Goal: Task Accomplishment & Management: Use online tool/utility

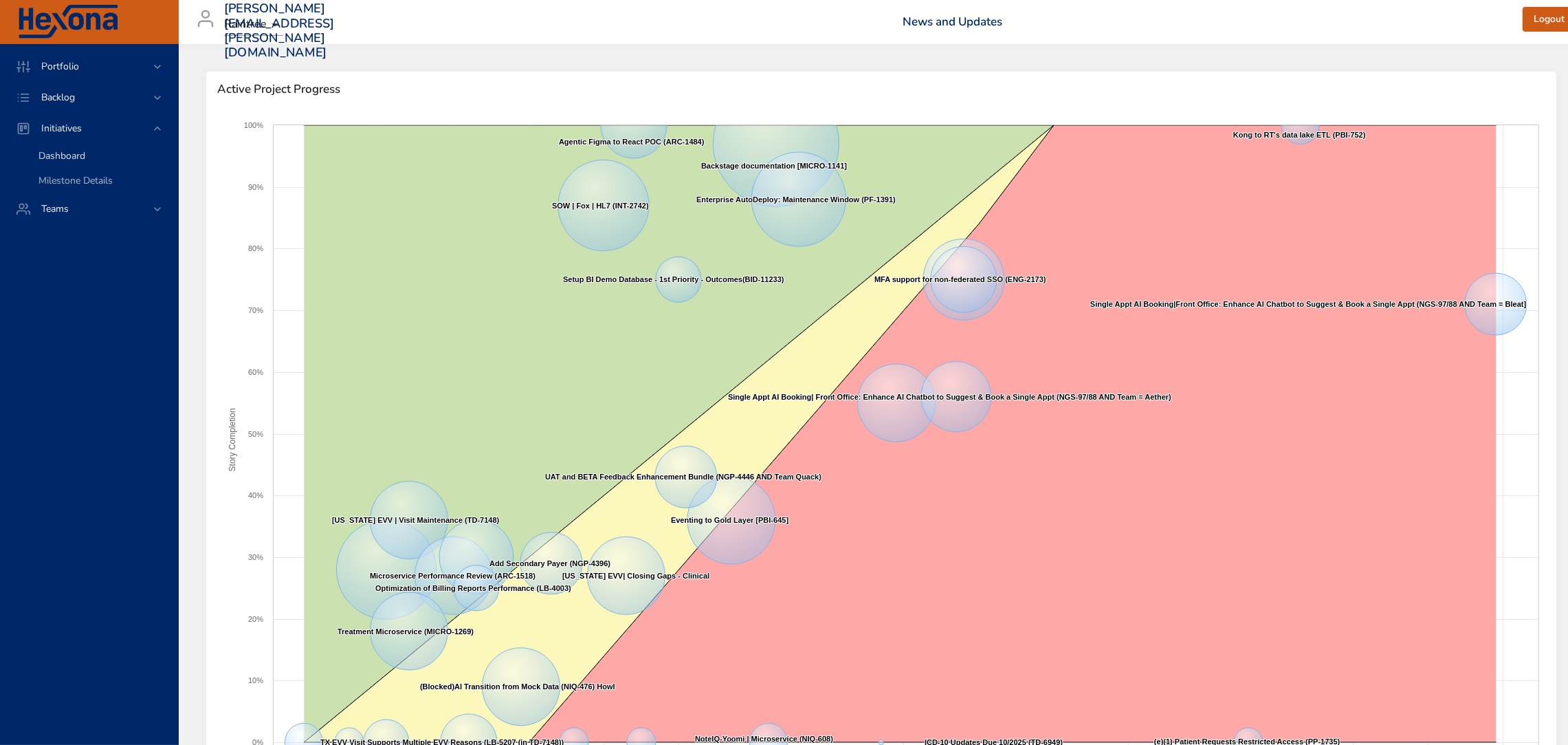
click at [69, 150] on span "Dashboard" at bounding box center [62, 156] width 46 height 13
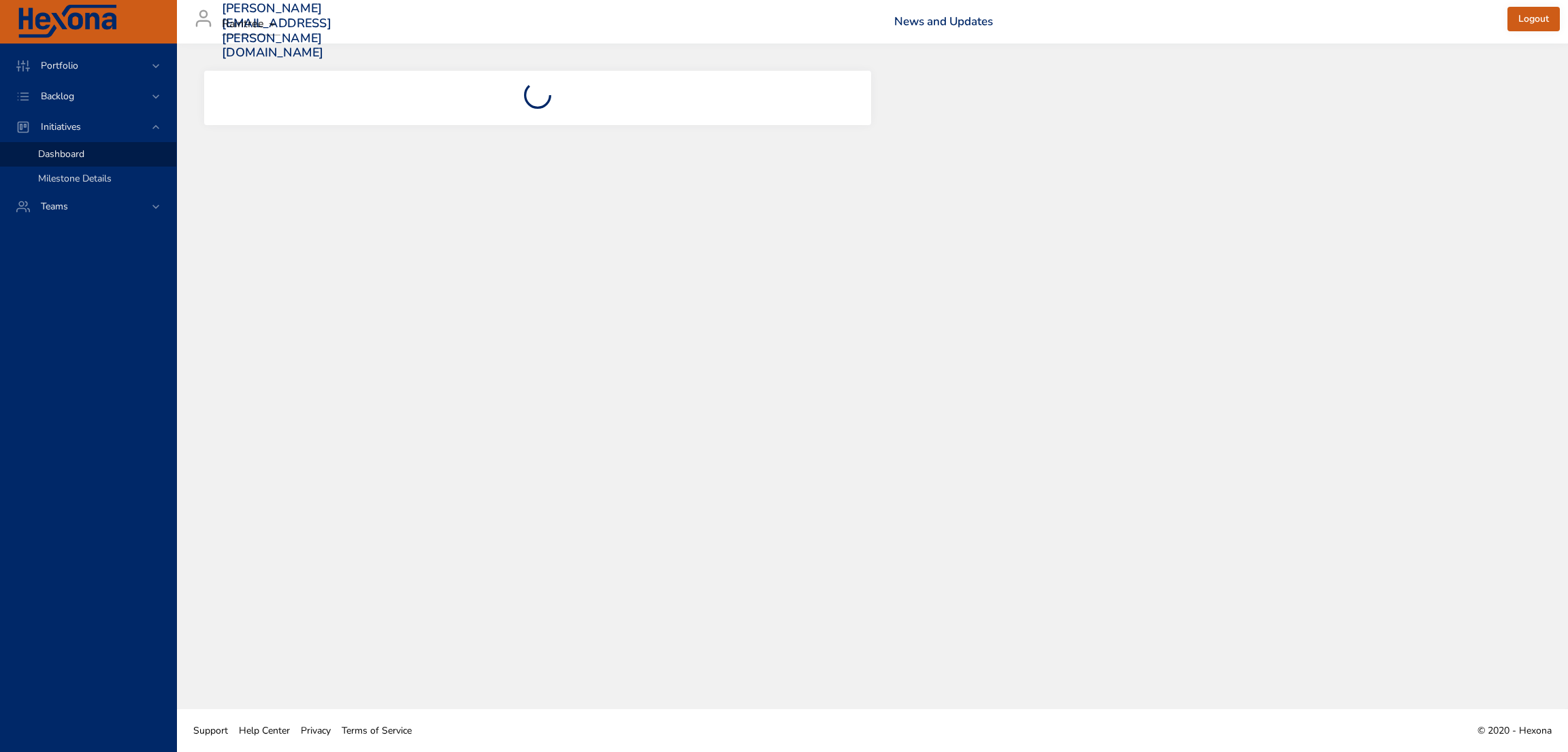
click at [87, 179] on span "Milestone Details" at bounding box center [75, 178] width 73 height 13
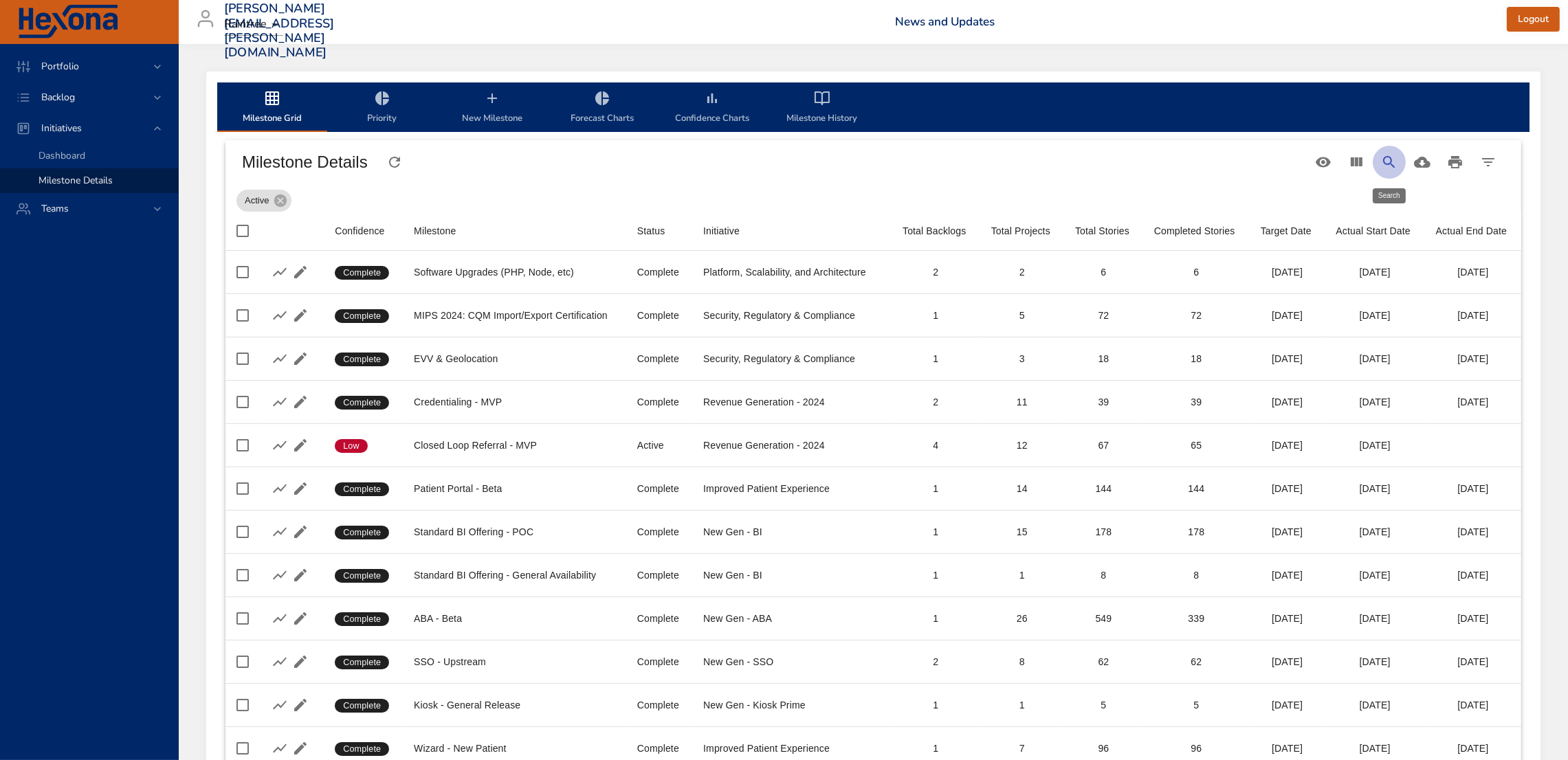
click at [1392, 163] on icon "Search" at bounding box center [1389, 163] width 17 height 17
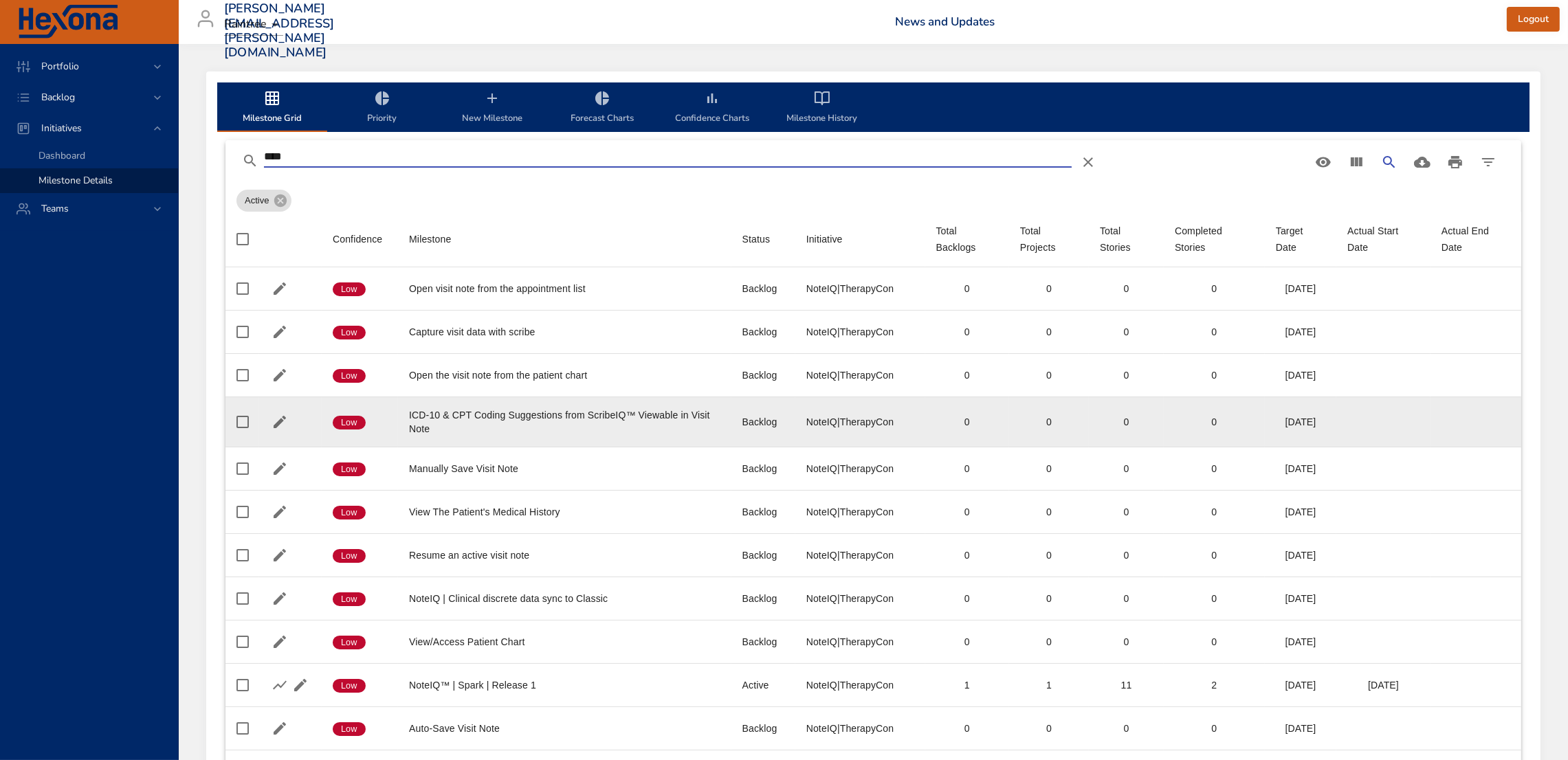
scroll to position [304, 0]
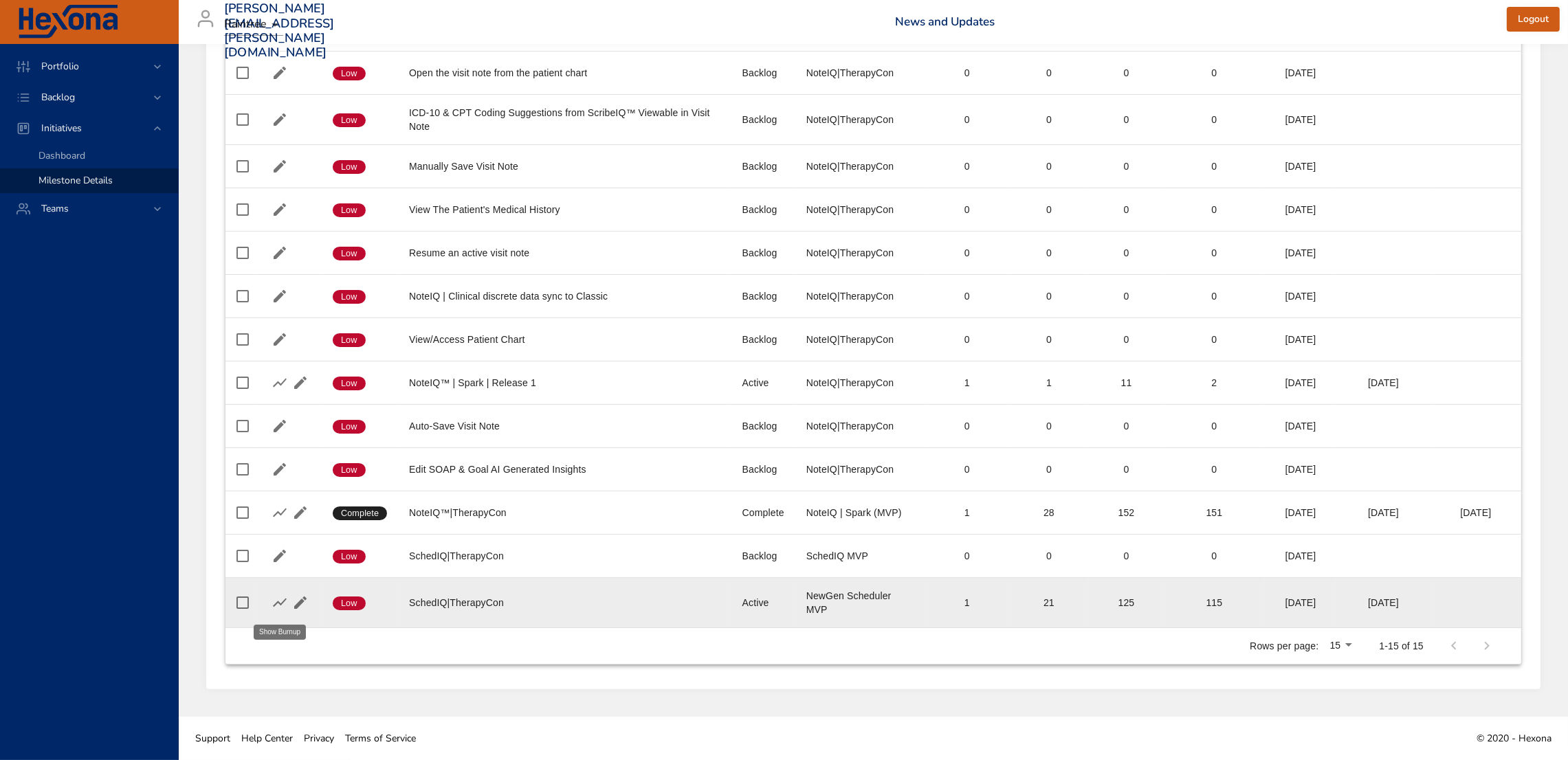
type input "****"
click at [275, 599] on icon "button" at bounding box center [280, 603] width 17 height 17
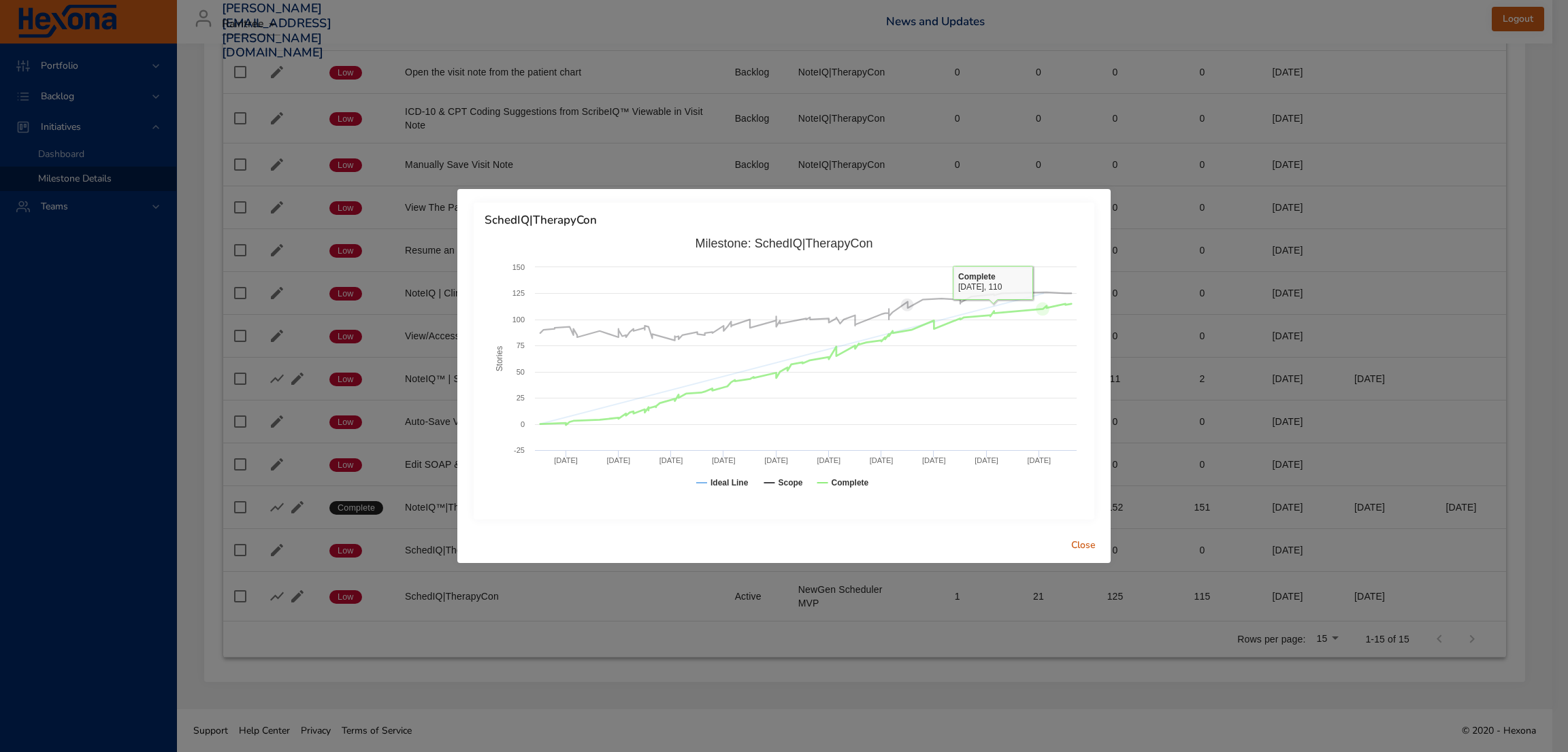
click at [1243, 409] on div "SchedIQ|TherapyCon Created with Highcharts 9.0.1 Stories Milestone: SchedIQ|The…" at bounding box center [784, 376] width 1568 height 752
click at [1085, 546] on span "Close" at bounding box center [1083, 546] width 33 height 17
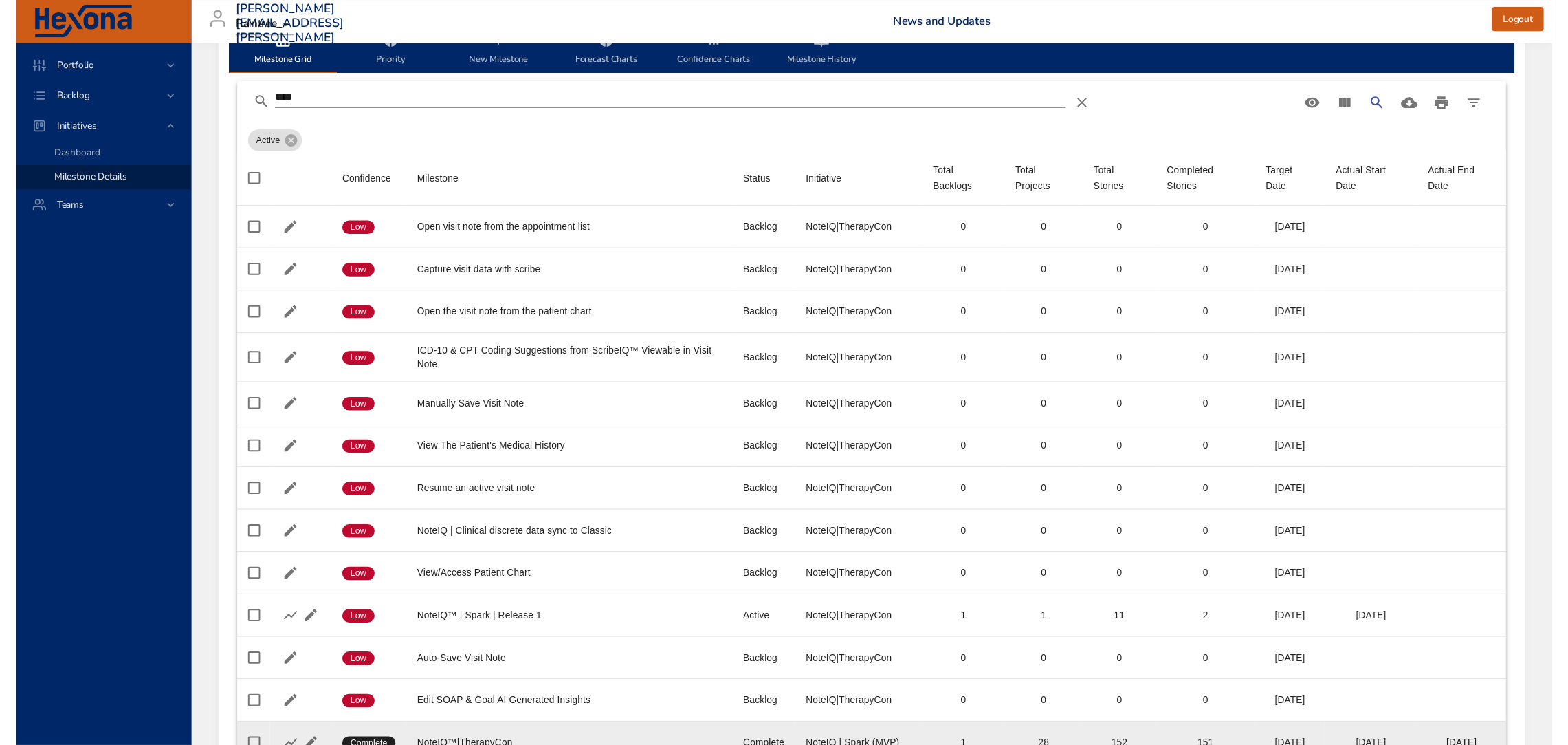
scroll to position [0, 0]
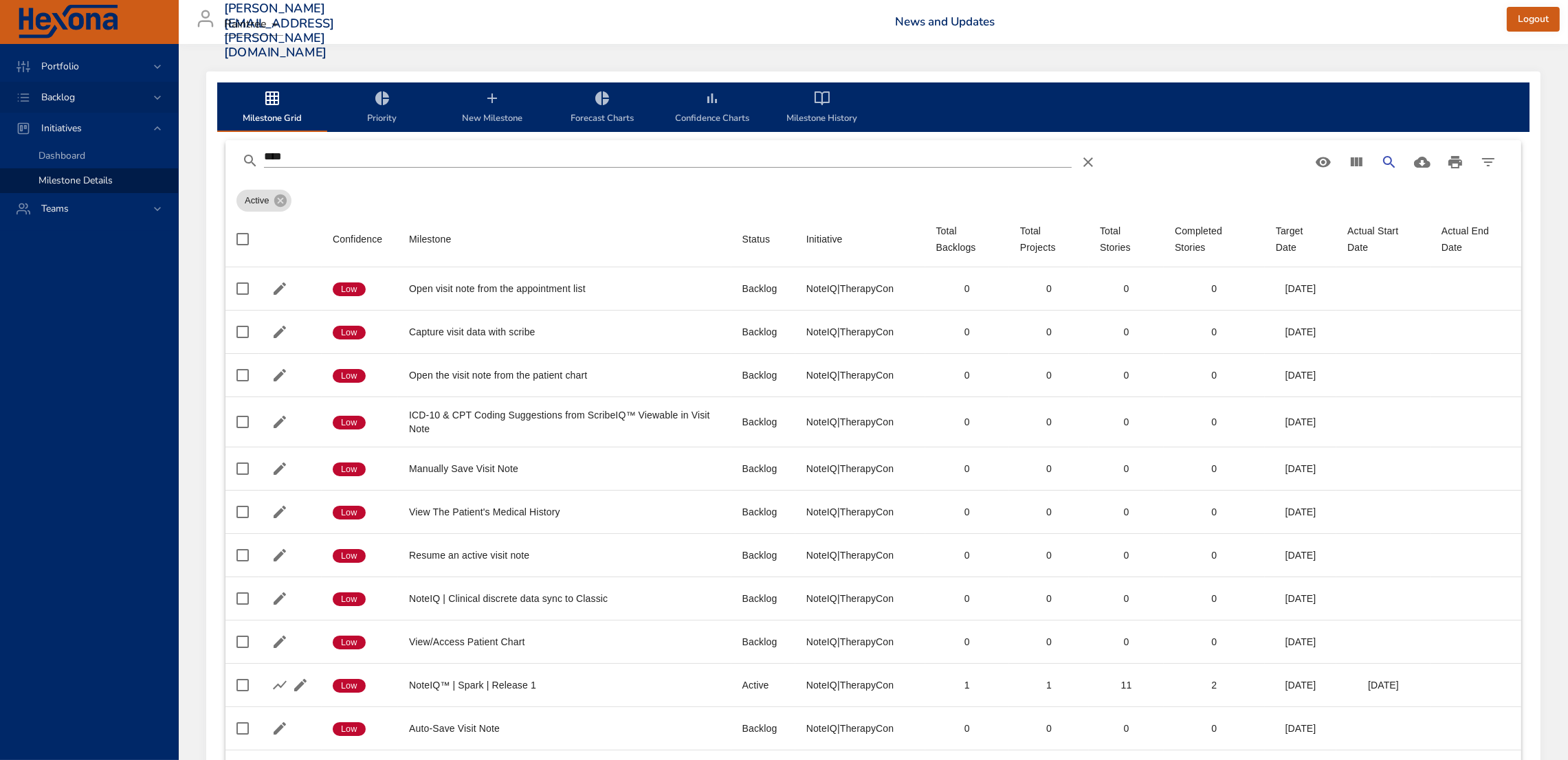
click at [155, 92] on icon at bounding box center [158, 98] width 13 height 13
click at [89, 120] on span "Backlog Details" at bounding box center [72, 125] width 66 height 13
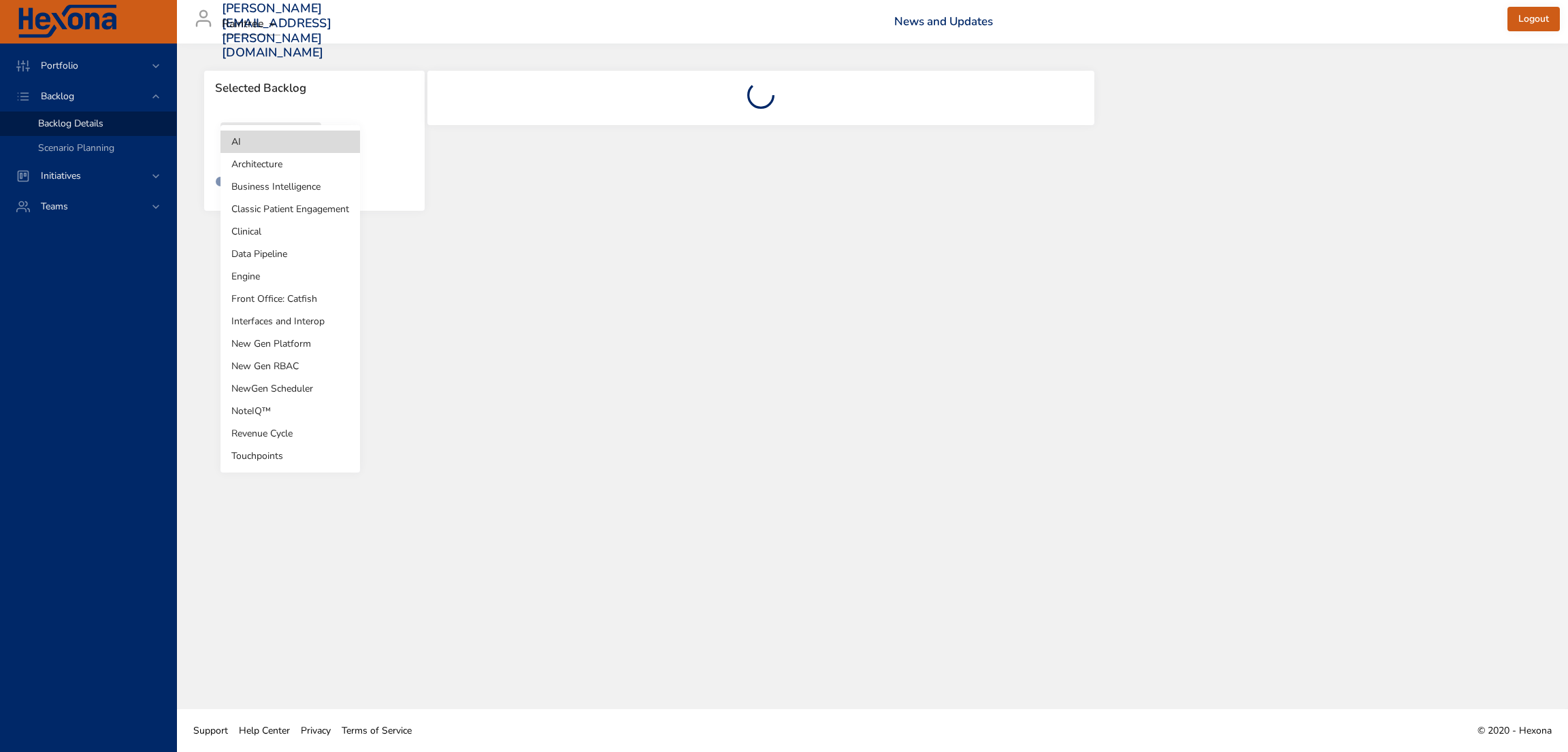
click at [313, 150] on body "Portfolio Backlog Backlog Details Scenario Planning Initiatives Teams [PERSON_N…" at bounding box center [784, 376] width 1568 height 752
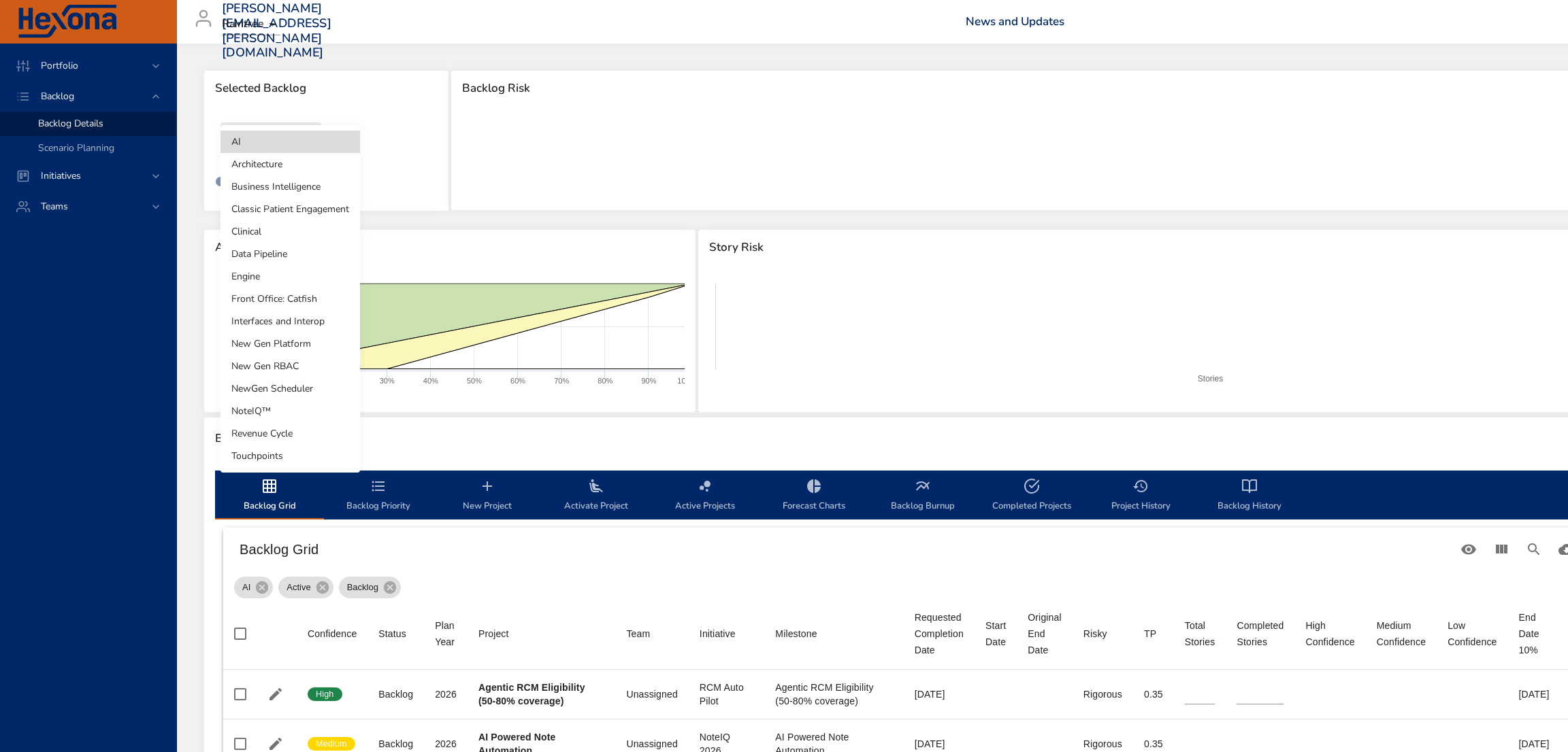
click at [309, 391] on li "NewGen Scheduler" at bounding box center [289, 389] width 139 height 23
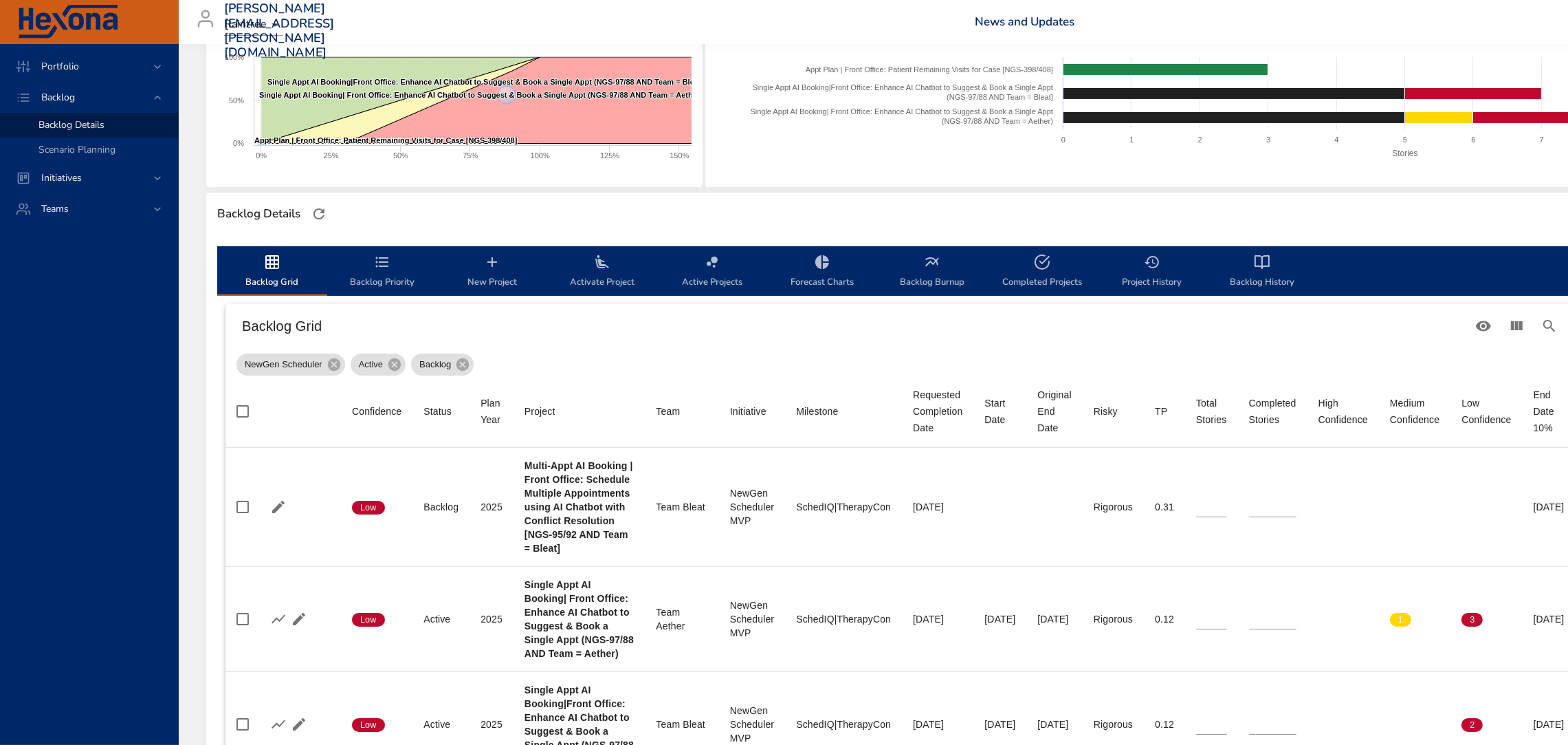
scroll to position [221, 0]
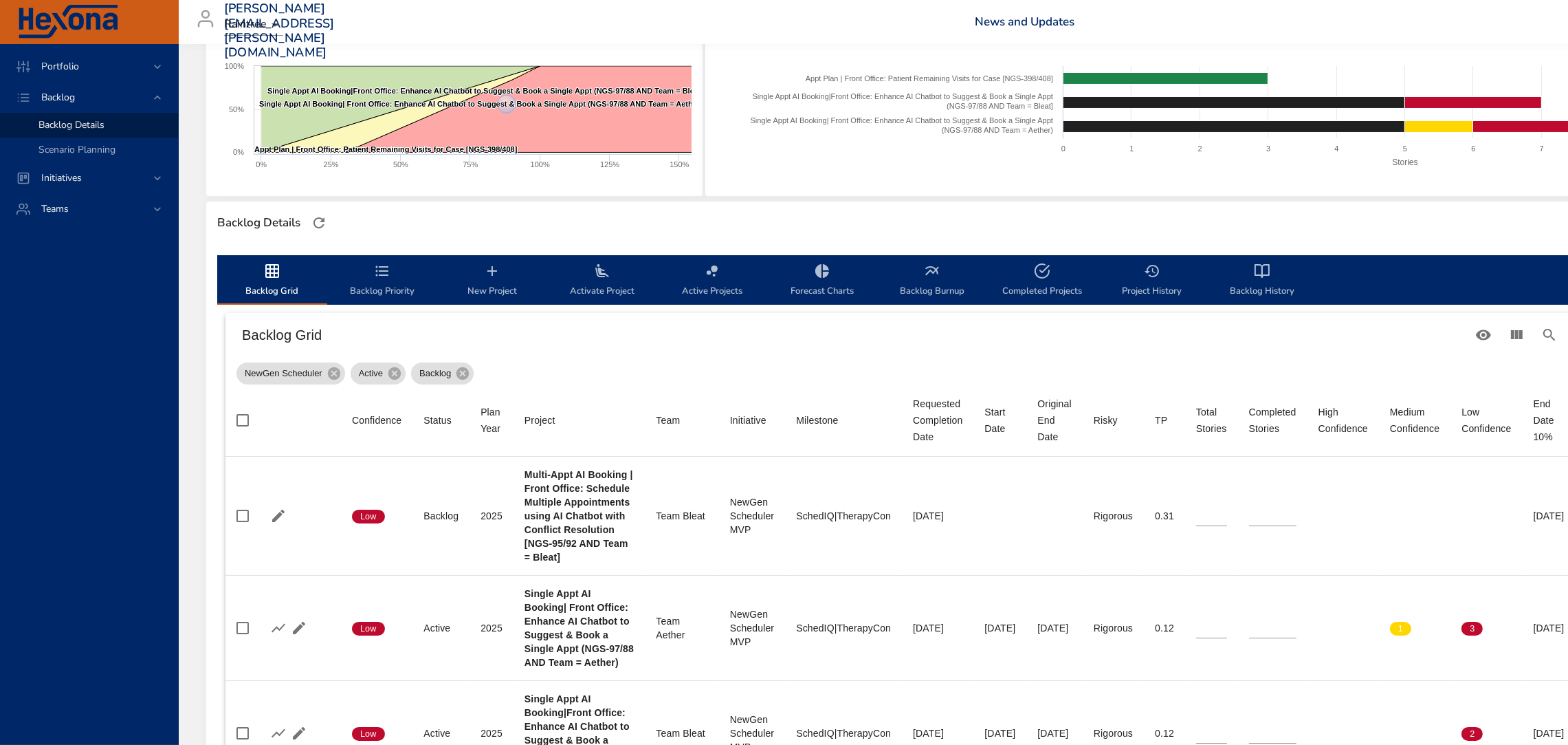
click at [96, 123] on span "Backlog Details" at bounding box center [72, 125] width 66 height 13
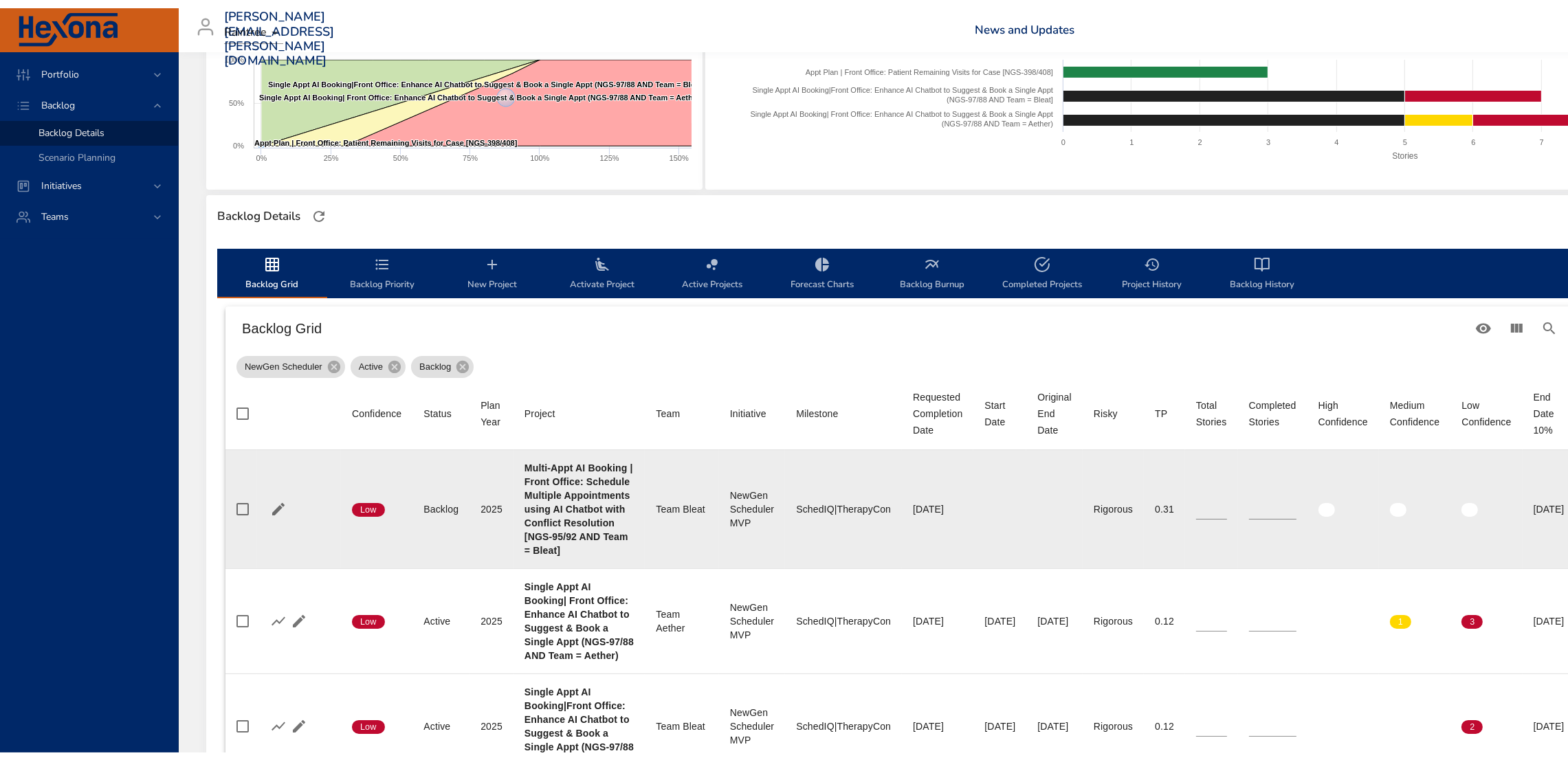
scroll to position [0, 0]
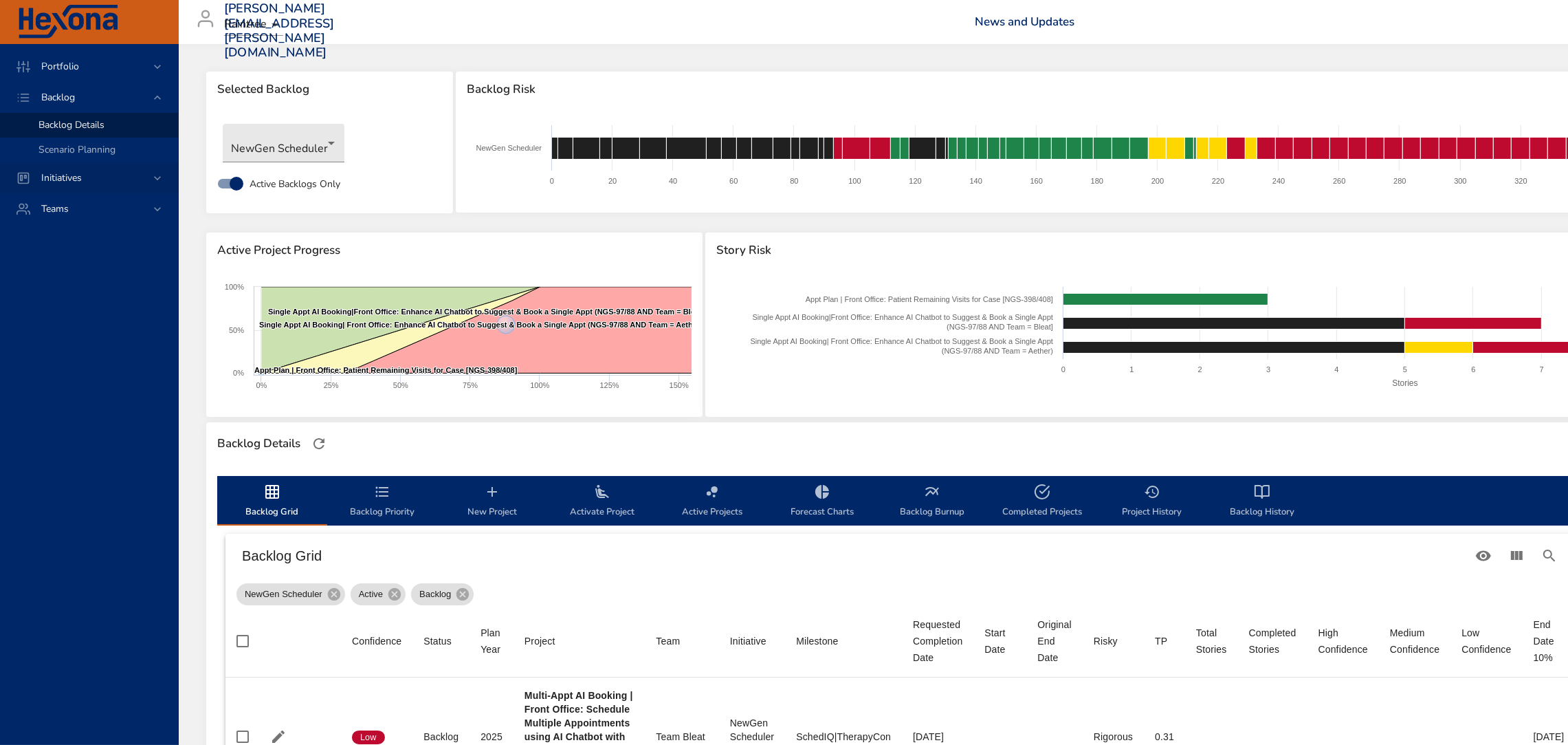
click at [97, 173] on div "Initiatives" at bounding box center [90, 177] width 120 height 14
click at [80, 174] on span "Milestone Details" at bounding box center [76, 180] width 74 height 13
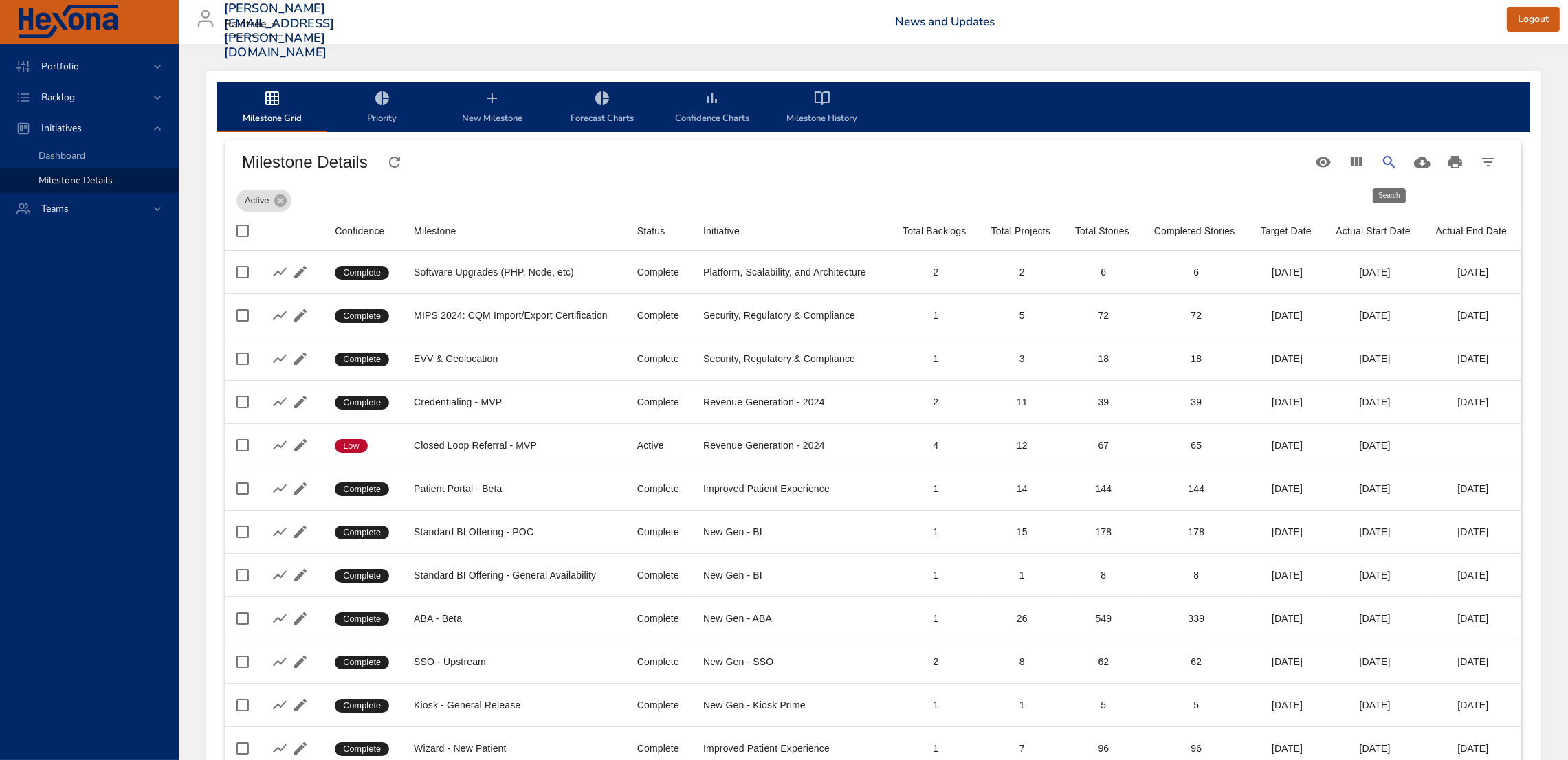
click at [1395, 161] on icon "Search" at bounding box center [1389, 163] width 17 height 17
click at [775, 153] on input "Search" at bounding box center [667, 157] width 808 height 22
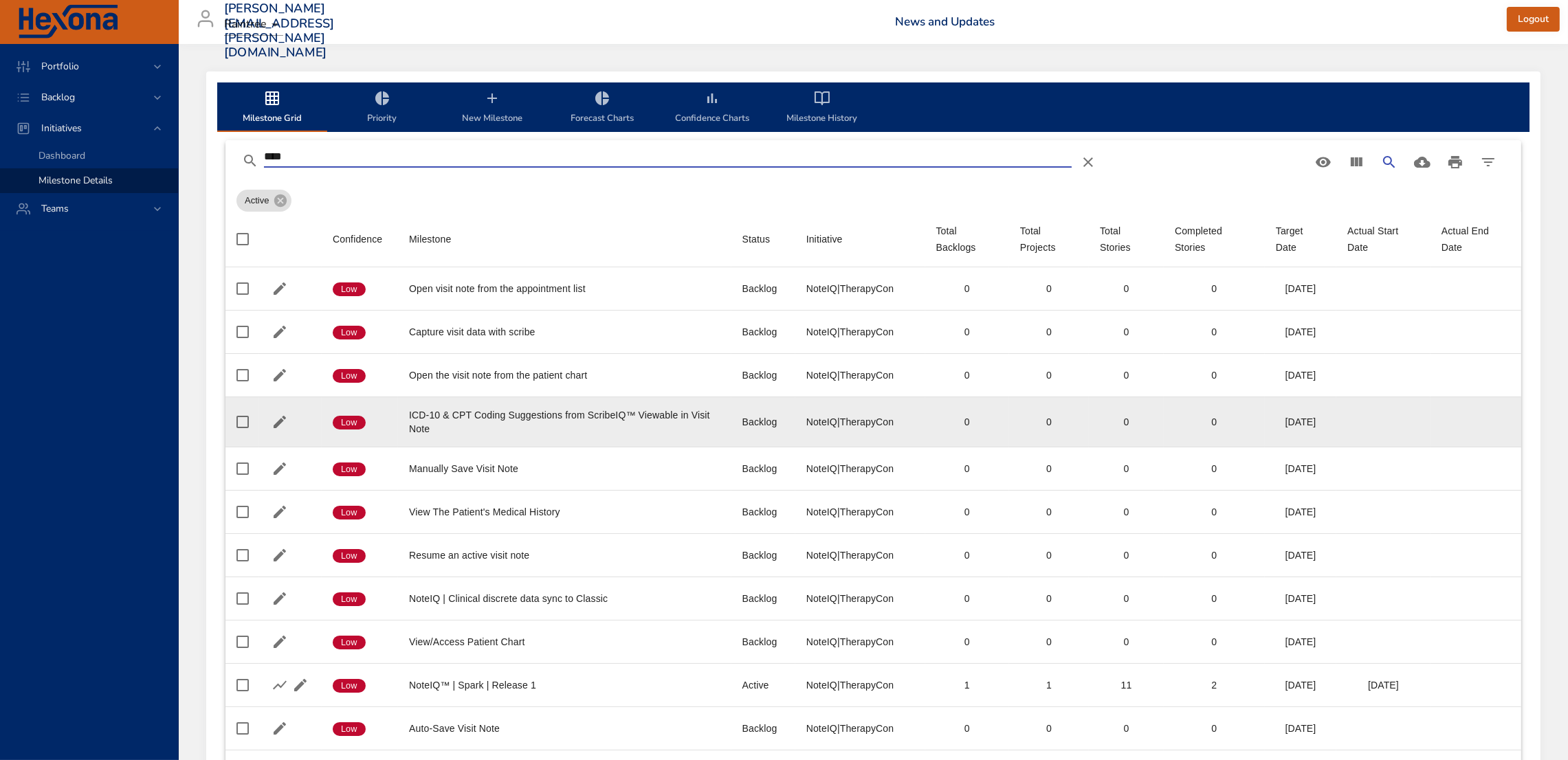
scroll to position [304, 0]
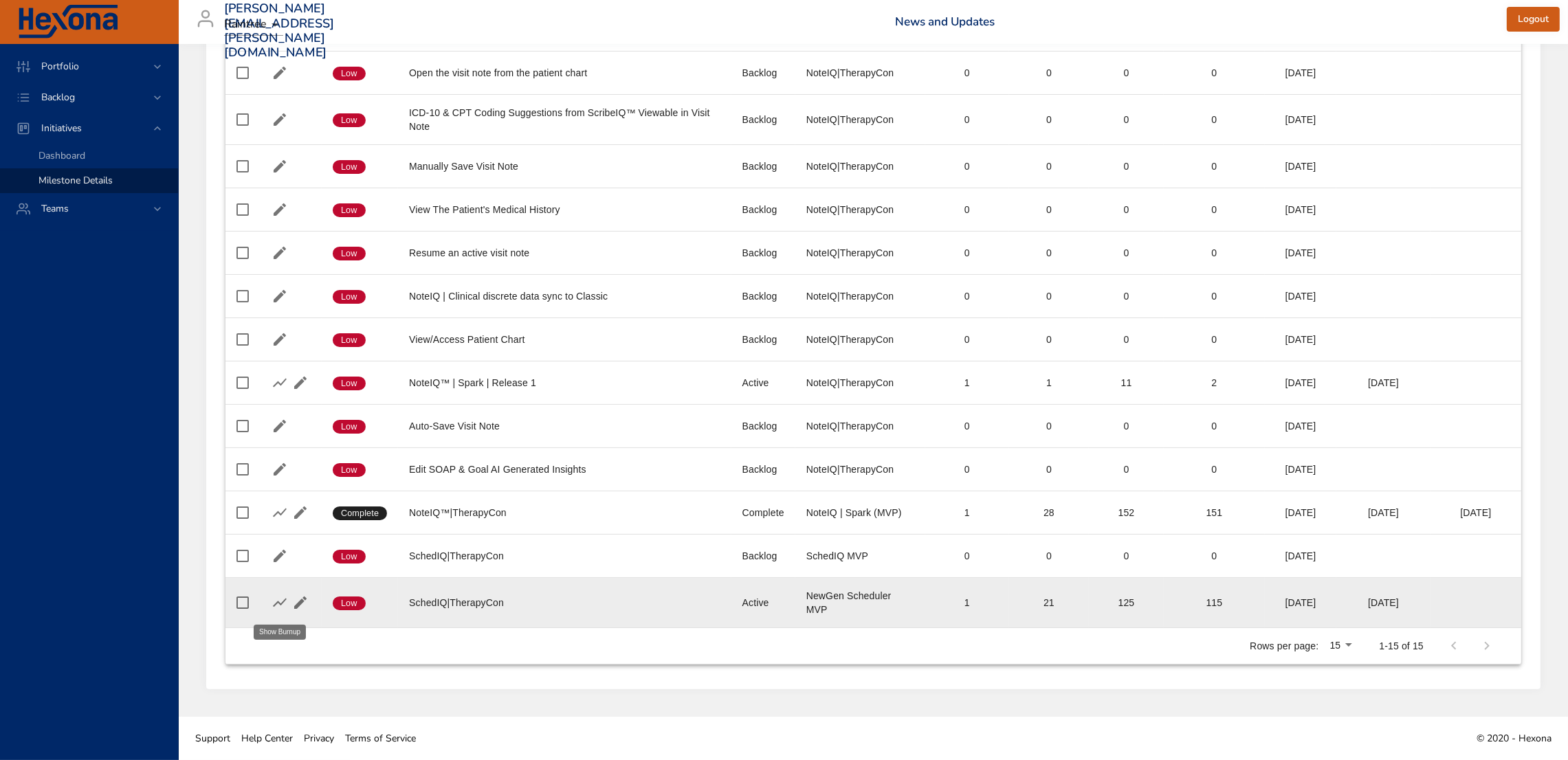
type input "****"
click at [277, 596] on icon "button" at bounding box center [280, 603] width 17 height 17
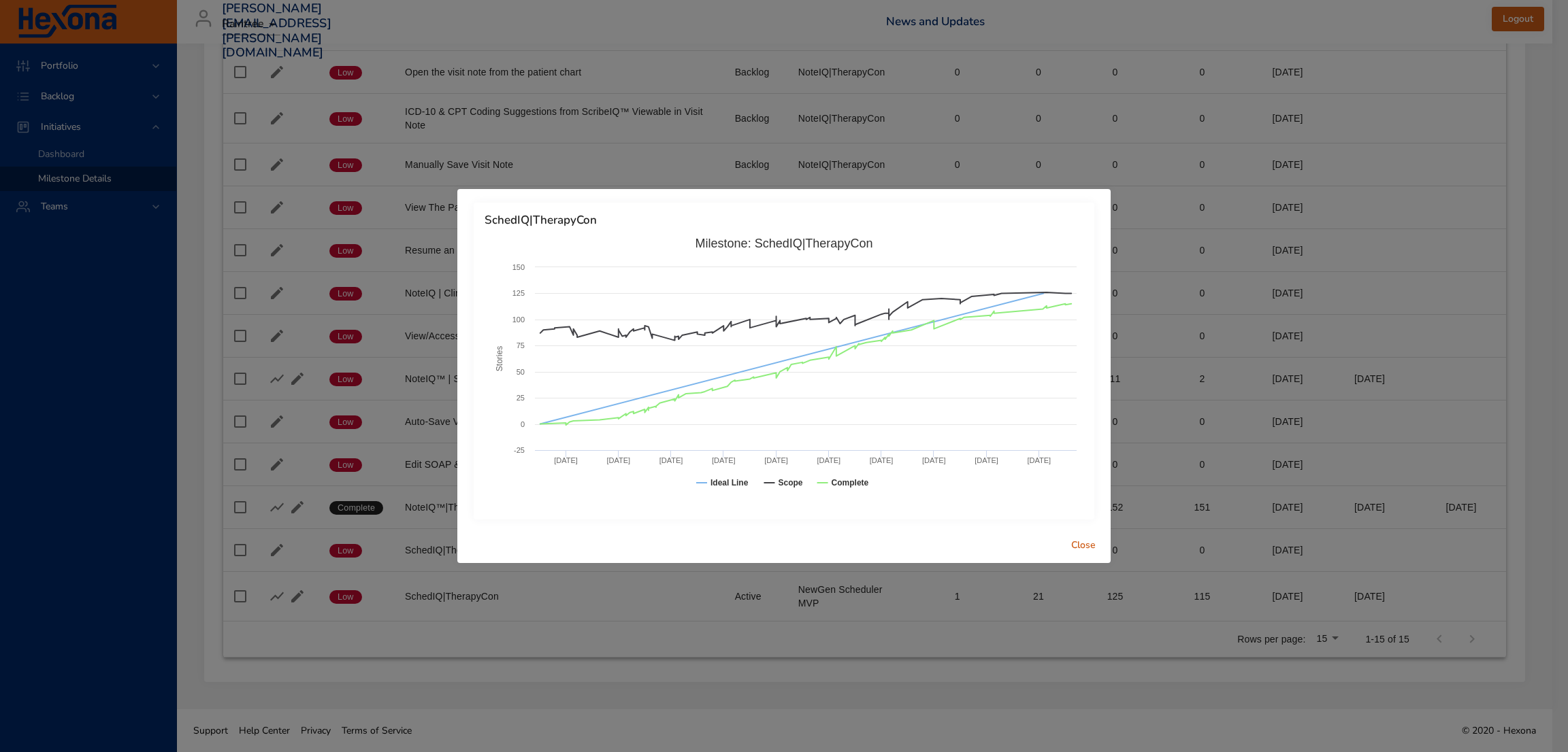
click at [364, 209] on div "SchedIQ|TherapyCon Created with Highcharts 9.0.1 Stories Milestone: SchedIQ|The…" at bounding box center [784, 376] width 1568 height 752
click at [1092, 530] on div "Close" at bounding box center [783, 545] width 653 height 36
click at [1081, 542] on span "Close" at bounding box center [1083, 546] width 33 height 17
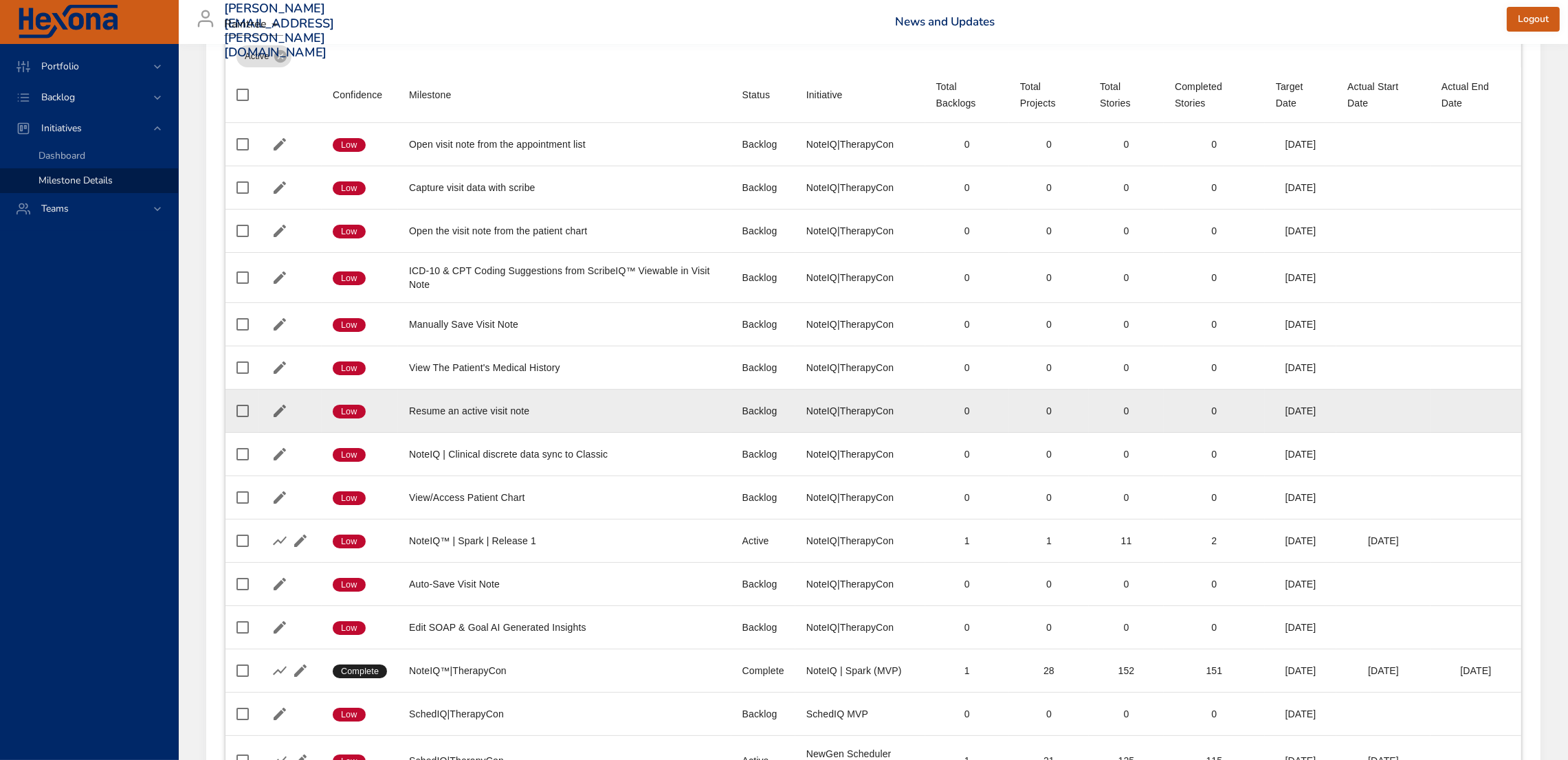
scroll to position [0, 0]
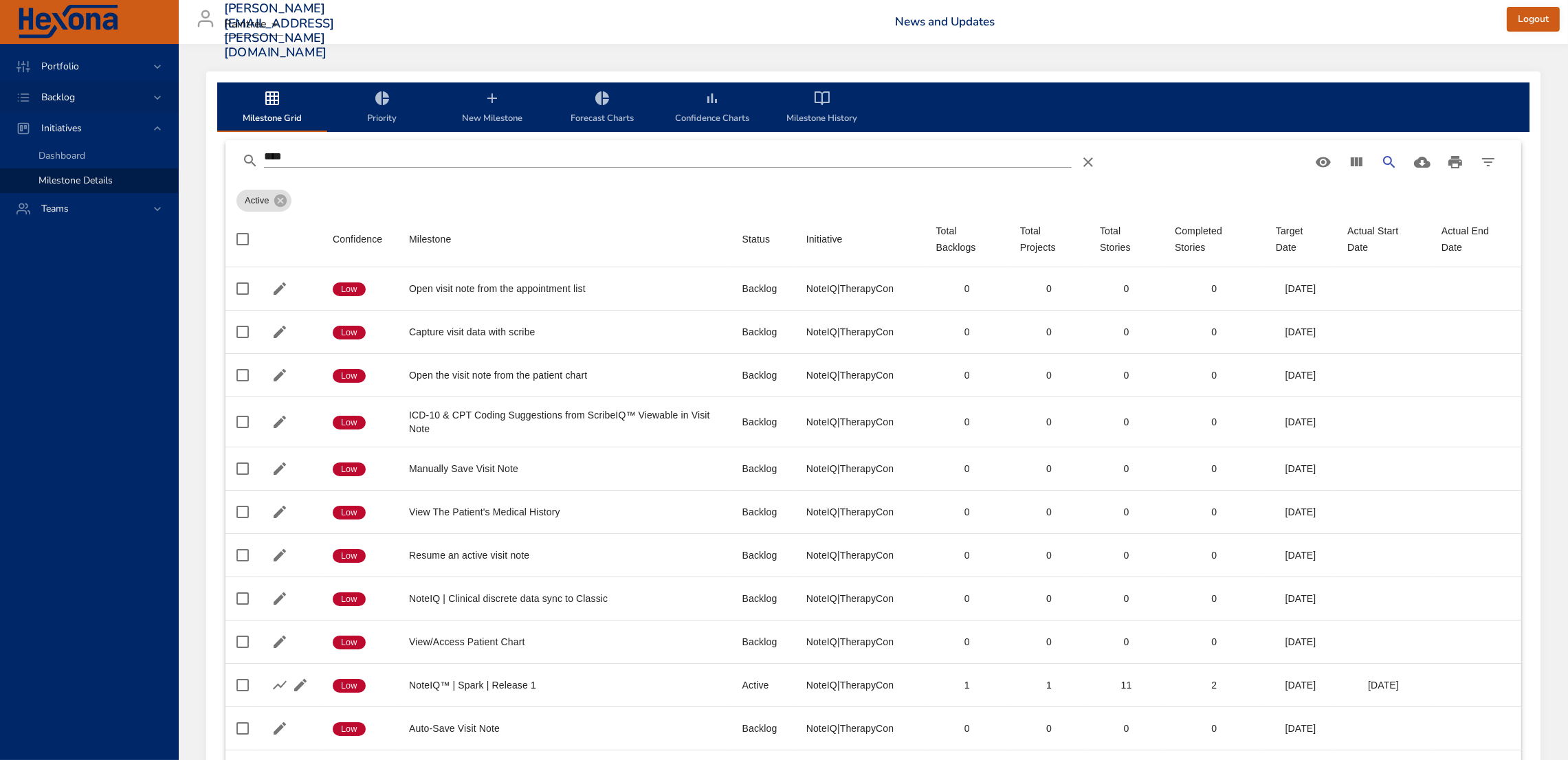
click at [77, 94] on span "Backlog" at bounding box center [58, 98] width 56 height 13
click at [88, 132] on link "Backlog Details" at bounding box center [88, 125] width 178 height 24
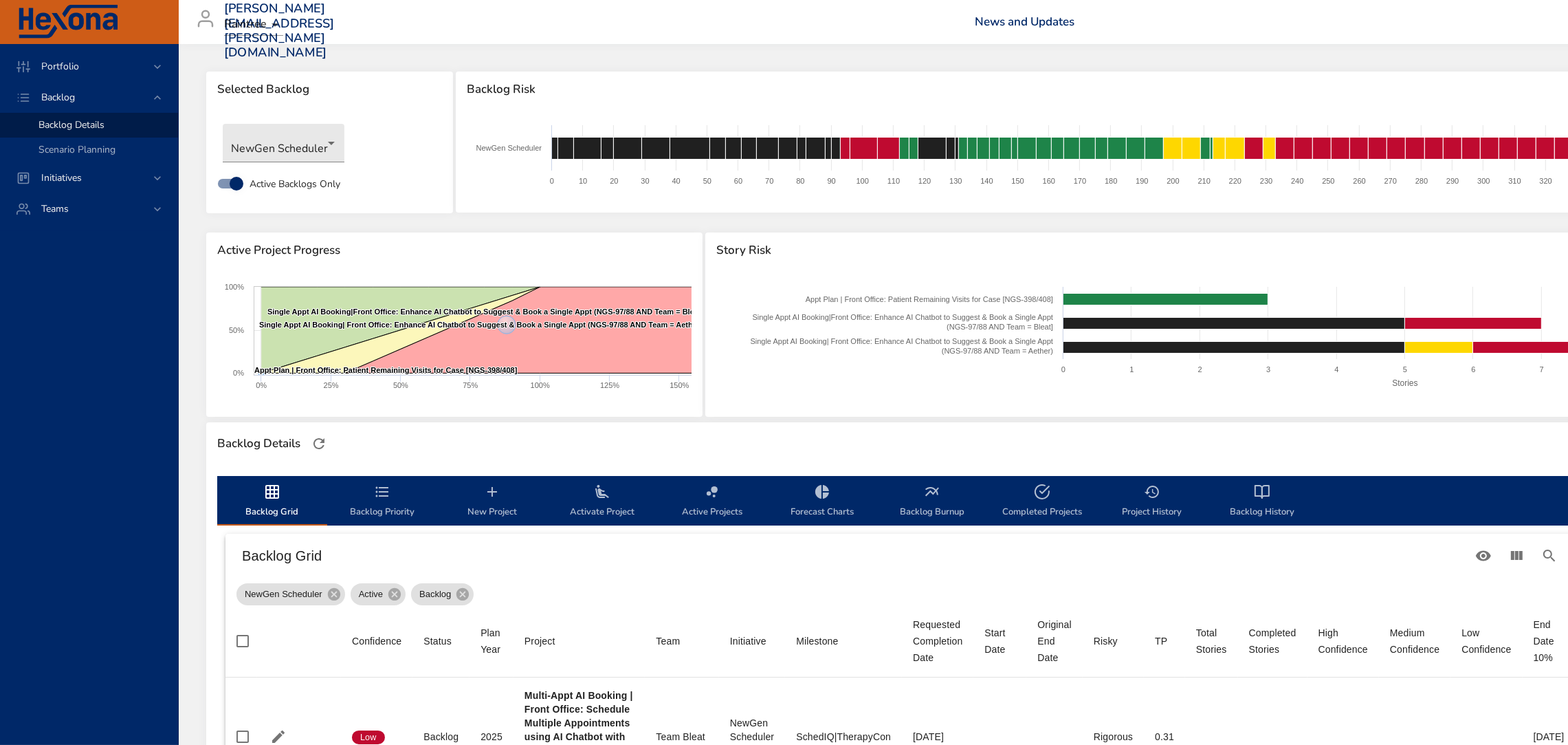
click at [611, 496] on span "Activate Project" at bounding box center [602, 501] width 94 height 36
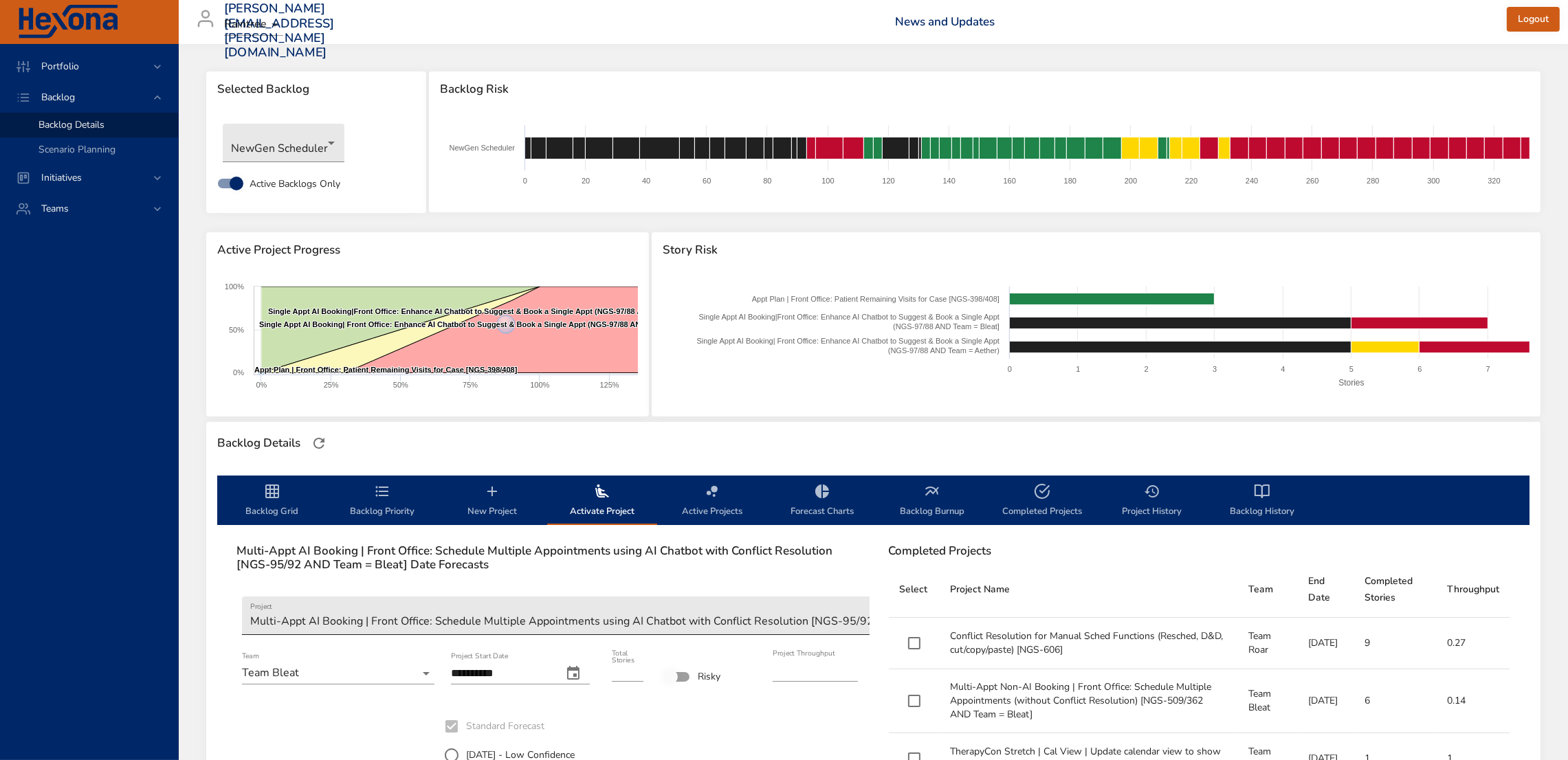
click at [500, 611] on body "Portfolio Backlog Backlog Details Scenario Planning Initiatives Teams [PERSON_N…" at bounding box center [784, 380] width 1568 height 760
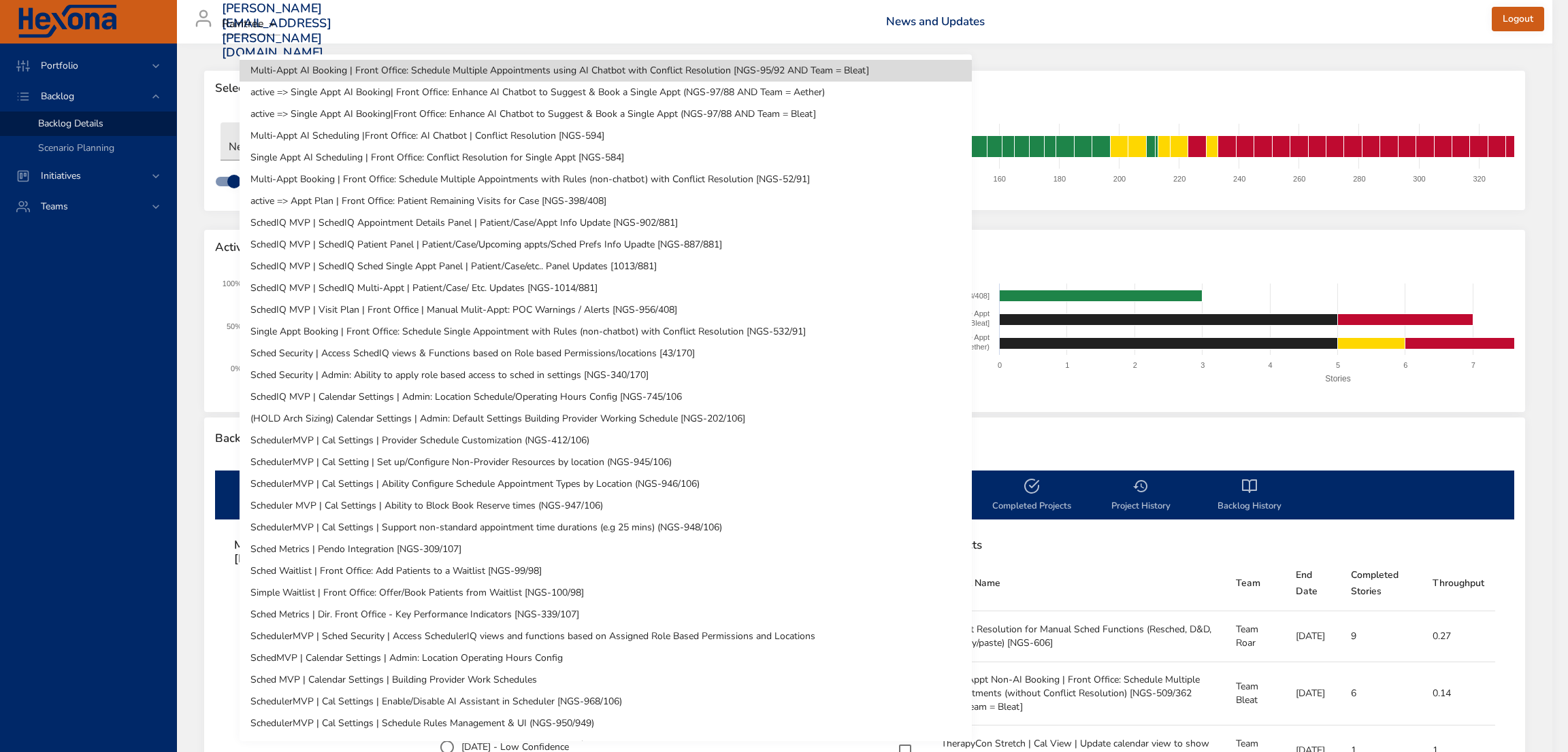
click at [687, 241] on li "SchedIQ MVP | SchedIQ Patient Panel | Patient/Case/Upcoming appts/Sched Prefs I…" at bounding box center [606, 245] width 732 height 22
type input "***"
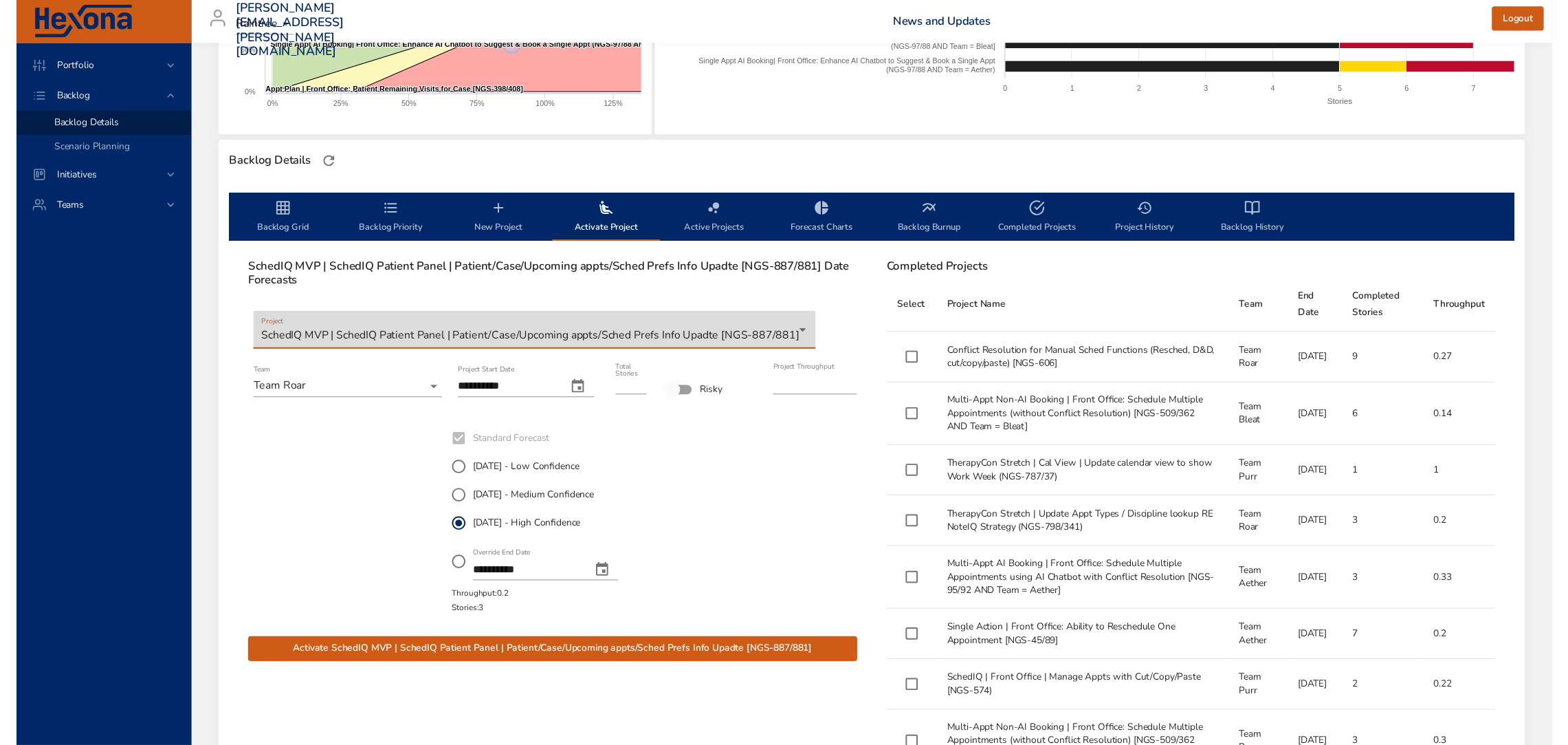
scroll to position [281, 0]
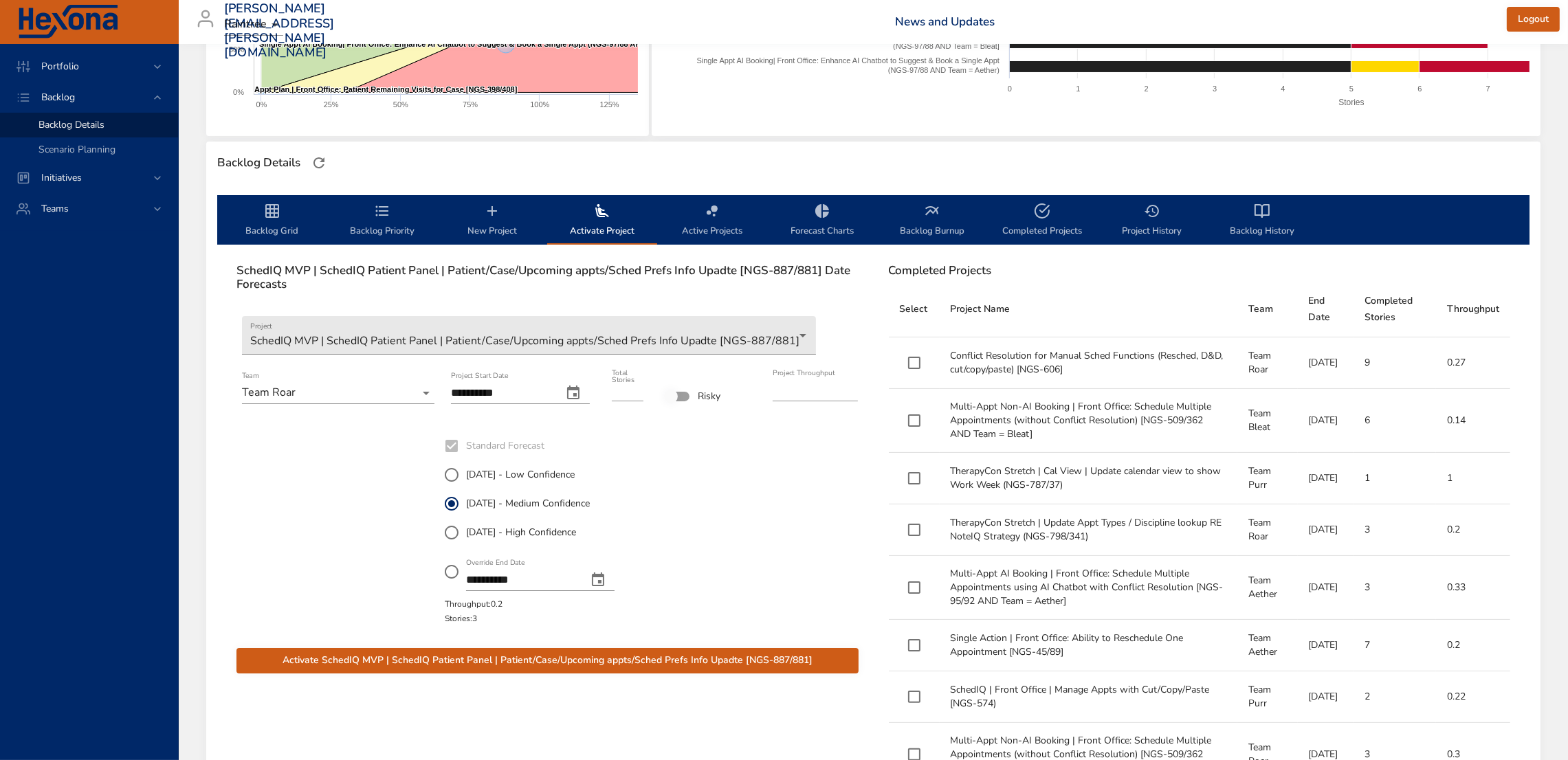
click at [724, 659] on span "Activate SchedIQ MVP | SchedIQ Patient Panel | Patient/Case/Upcoming appts/Sche…" at bounding box center [548, 661] width 600 height 17
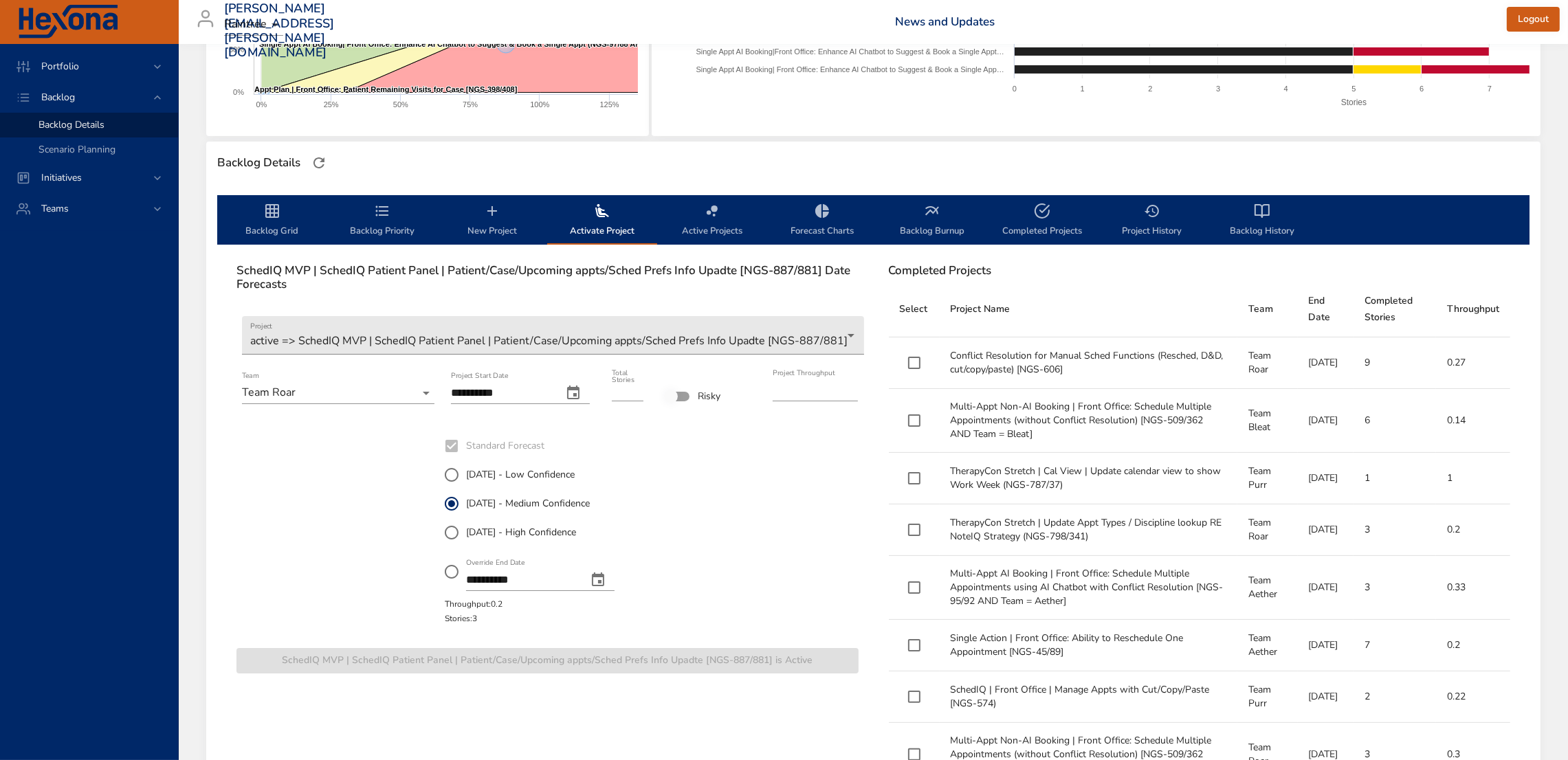
click at [265, 219] on span "Backlog Grid" at bounding box center [272, 221] width 94 height 36
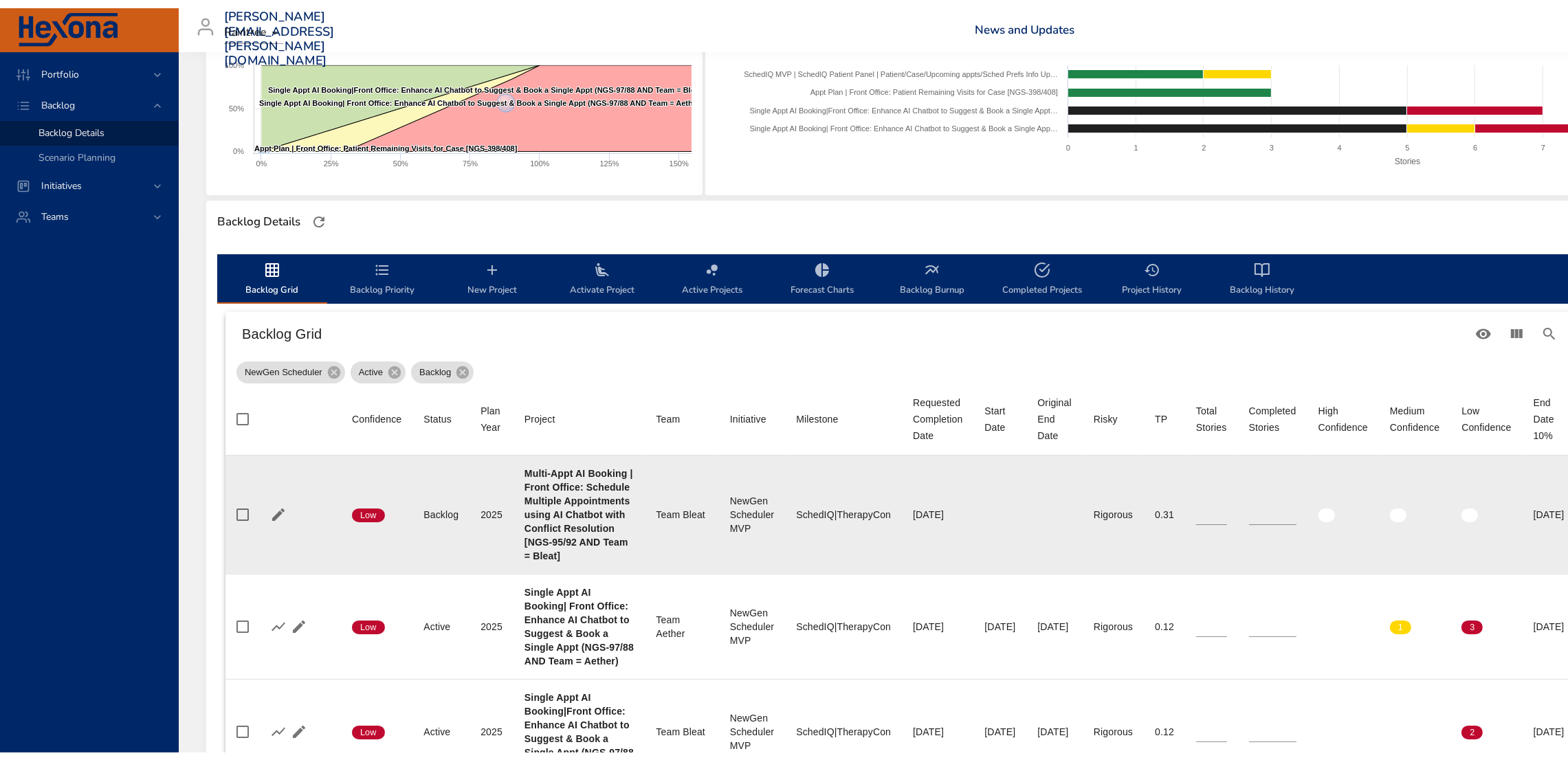
scroll to position [228, 0]
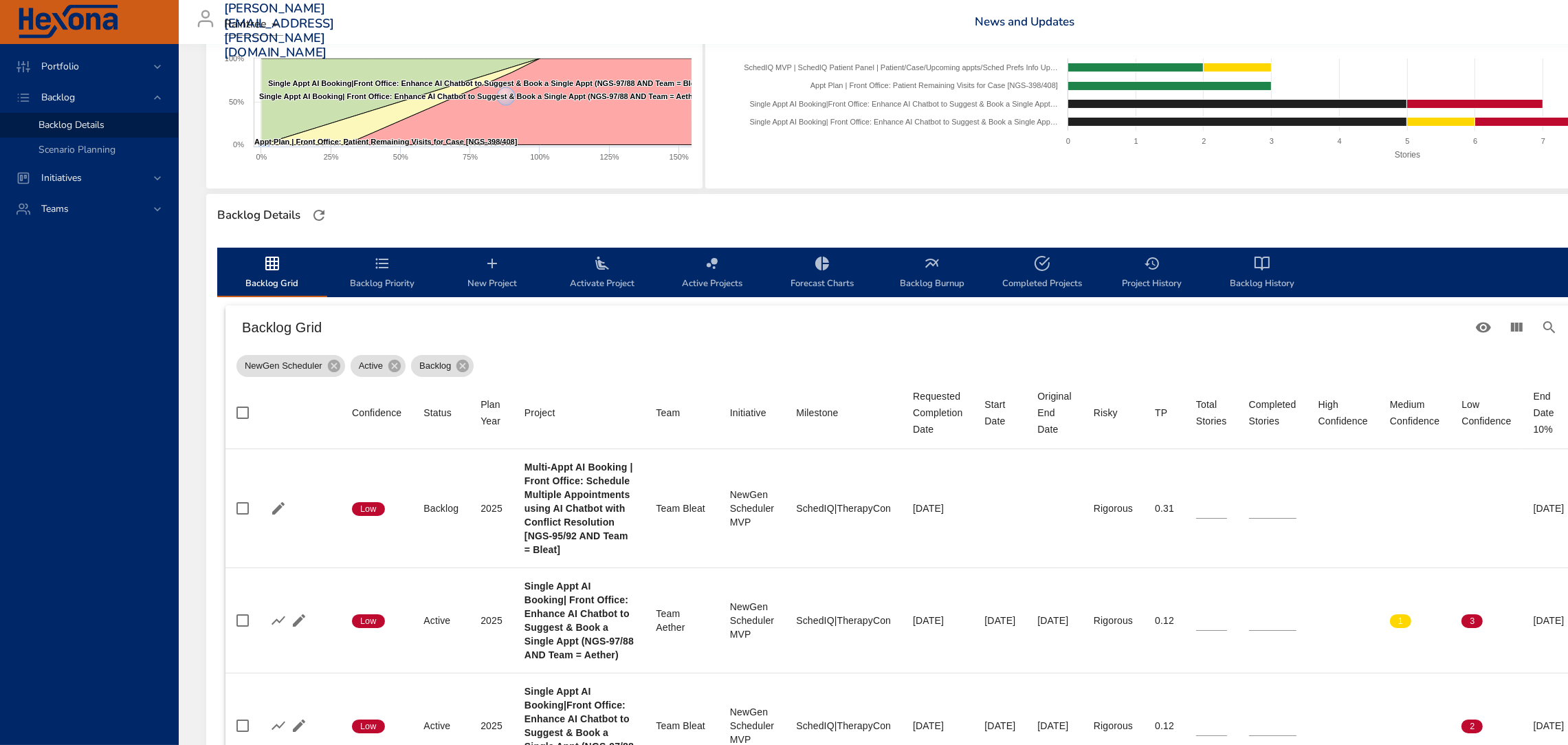
click at [604, 270] on icon "backlog-tab" at bounding box center [602, 264] width 17 height 17
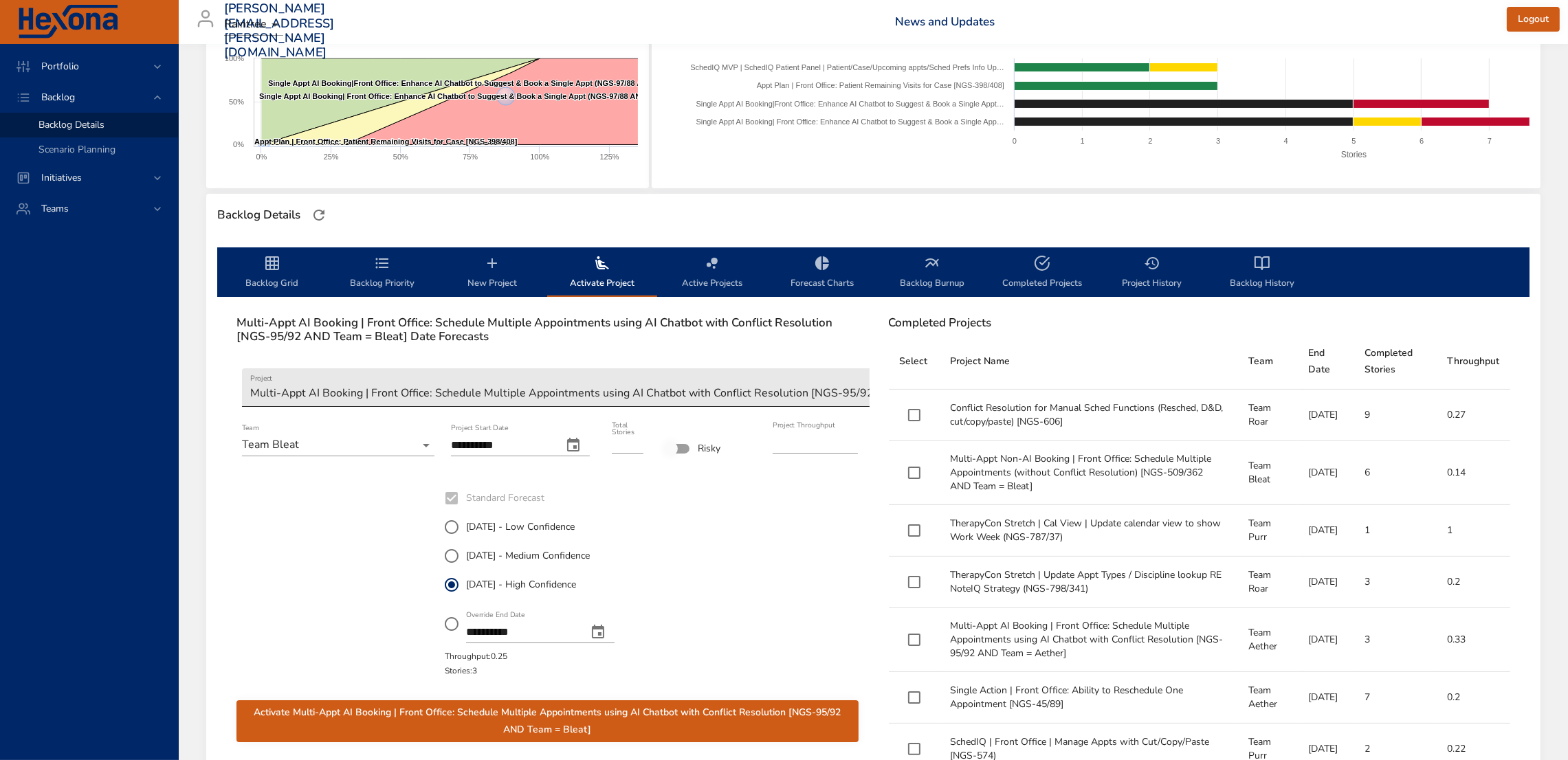
click at [468, 401] on body "Portfolio Backlog Backlog Details Scenario Planning Initiatives Teams [PERSON_N…" at bounding box center [784, 152] width 1568 height 760
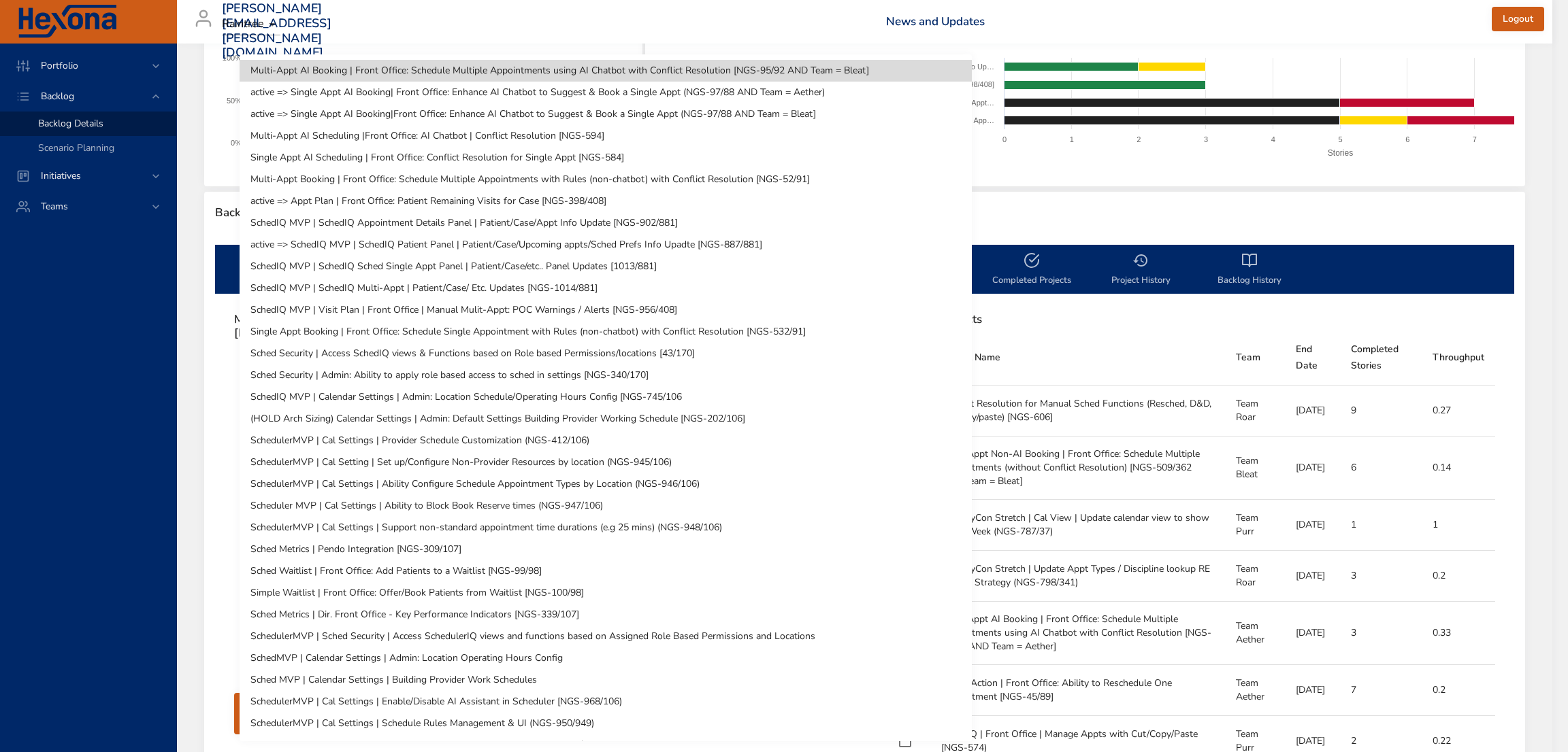
click at [705, 71] on li "Multi-Appt AI Booking | Front Office: Schedule Multiple Appointments using AI C…" at bounding box center [606, 71] width 732 height 22
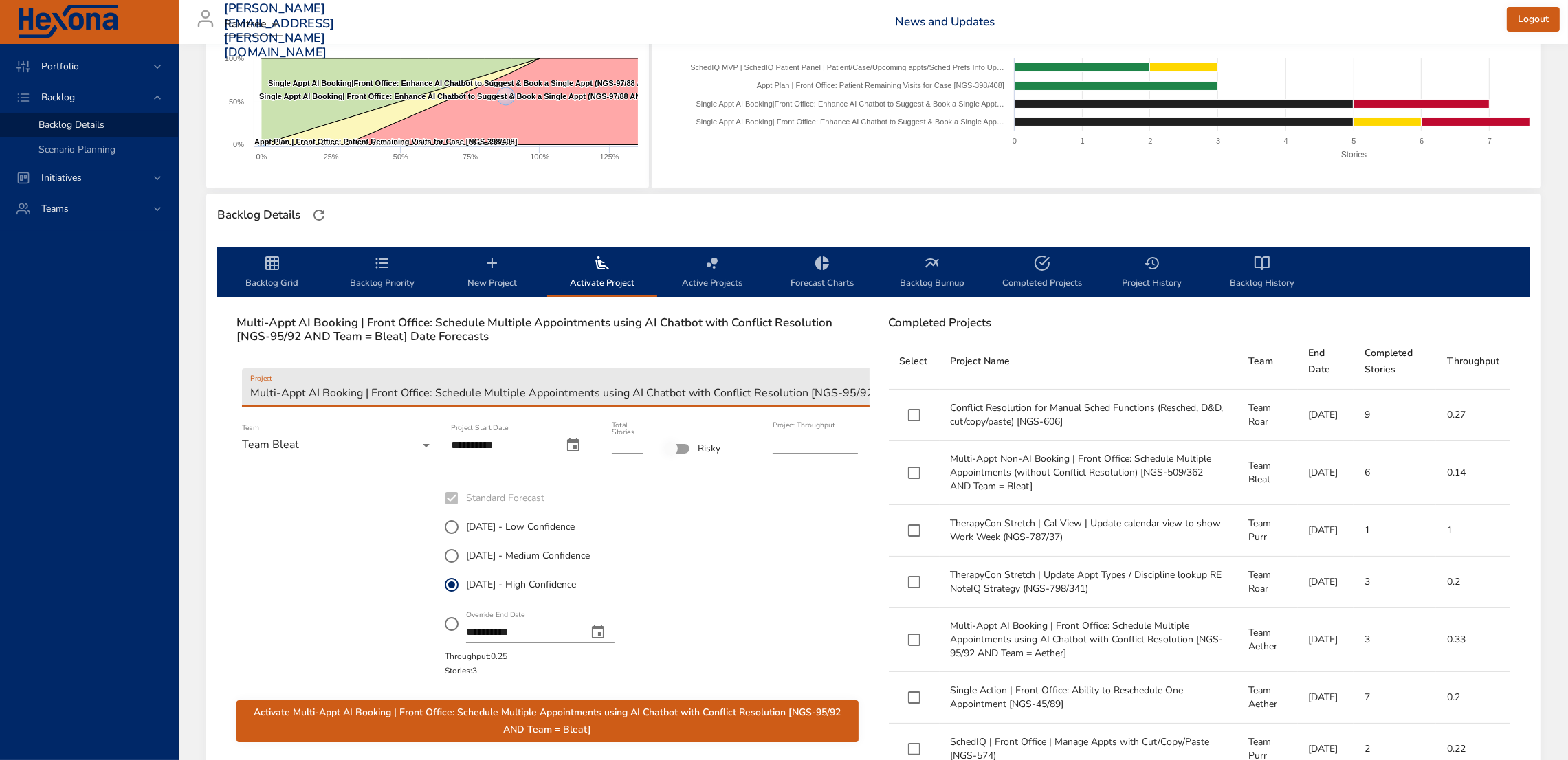
click at [474, 438] on input "**********" at bounding box center [500, 446] width 100 height 22
click at [574, 450] on icon "change date" at bounding box center [573, 445] width 13 height 13
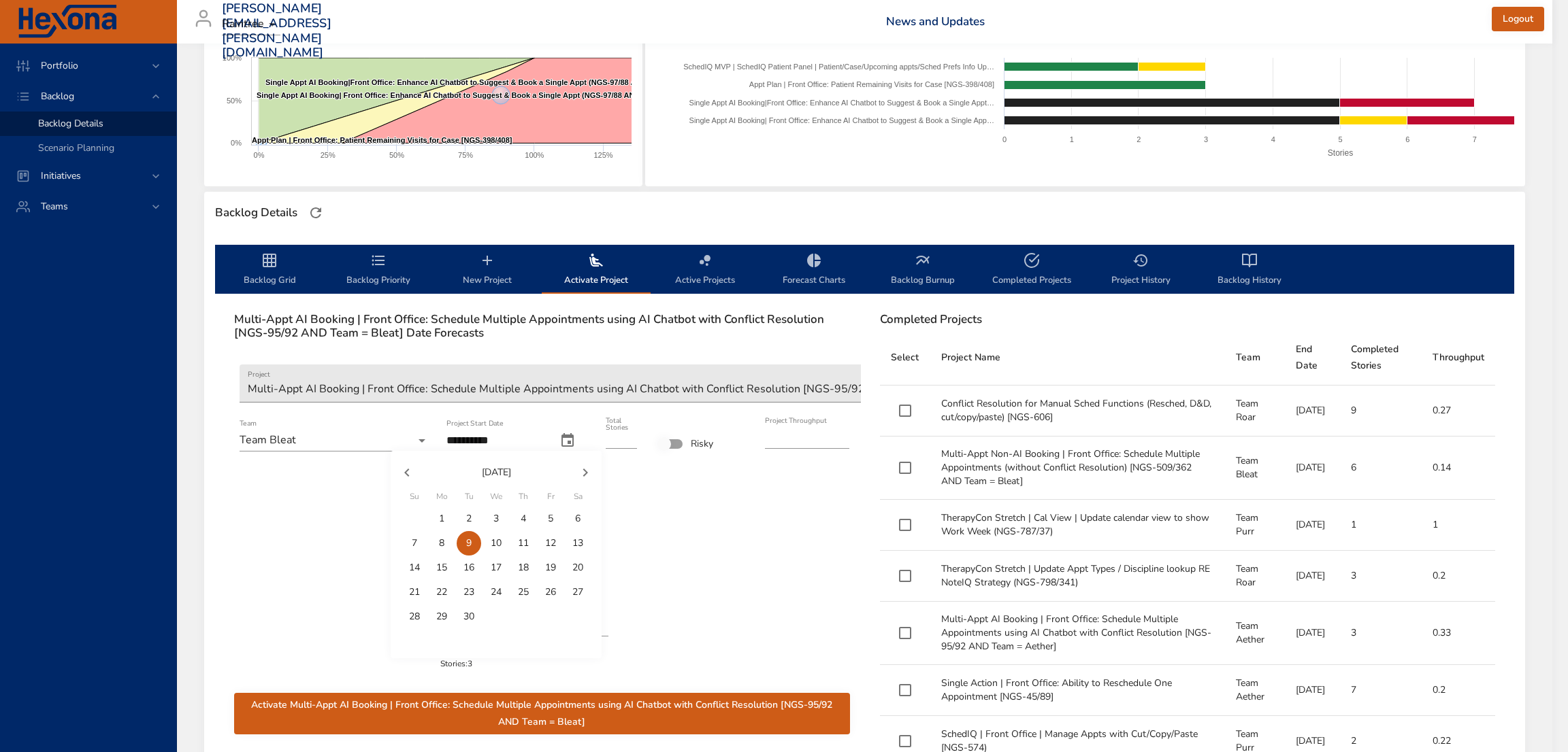
click at [405, 469] on icon "button" at bounding box center [407, 473] width 17 height 17
click at [487, 434] on div at bounding box center [784, 376] width 1568 height 752
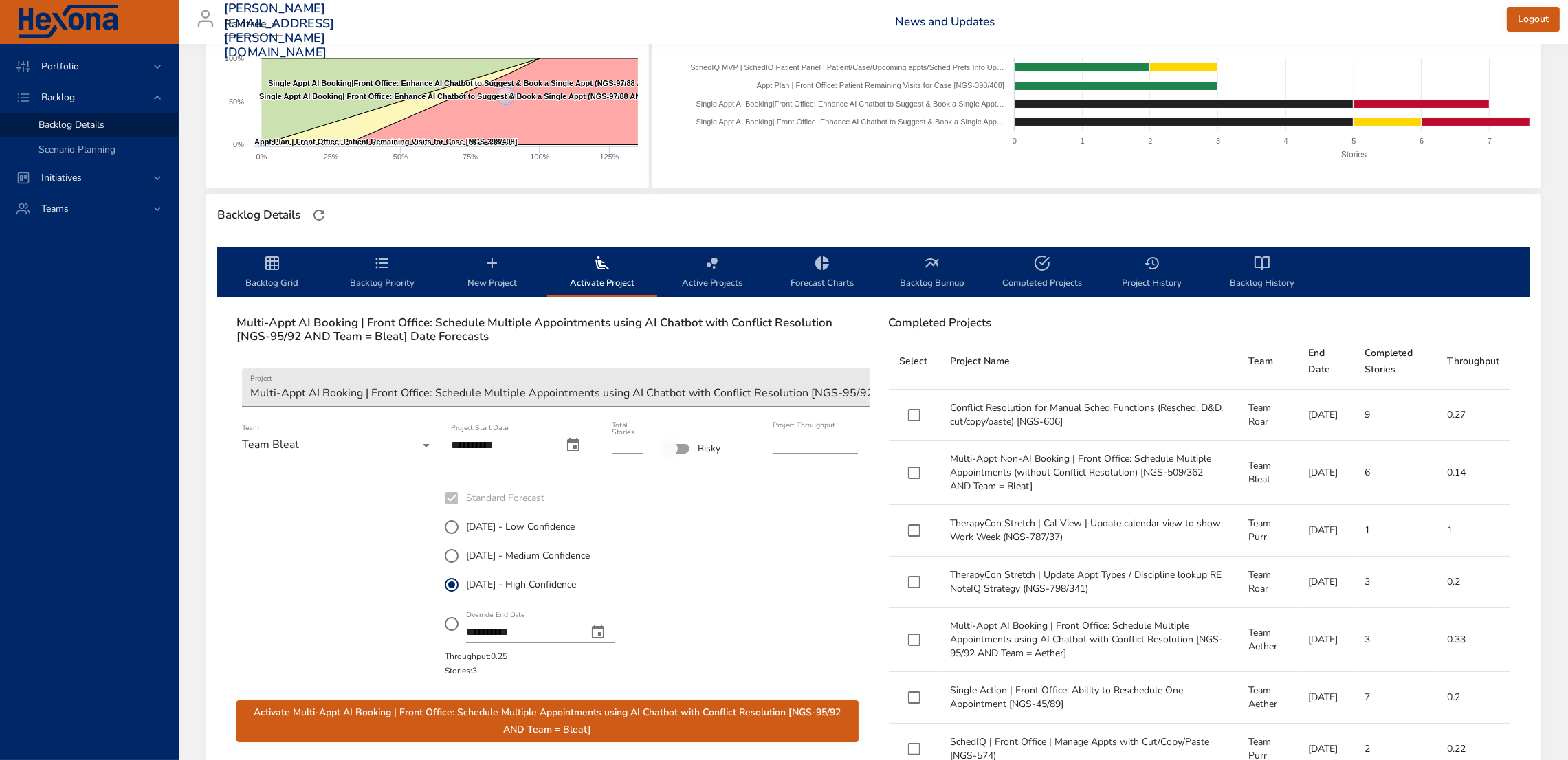
click at [573, 443] on icon "change date" at bounding box center [574, 446] width 17 height 17
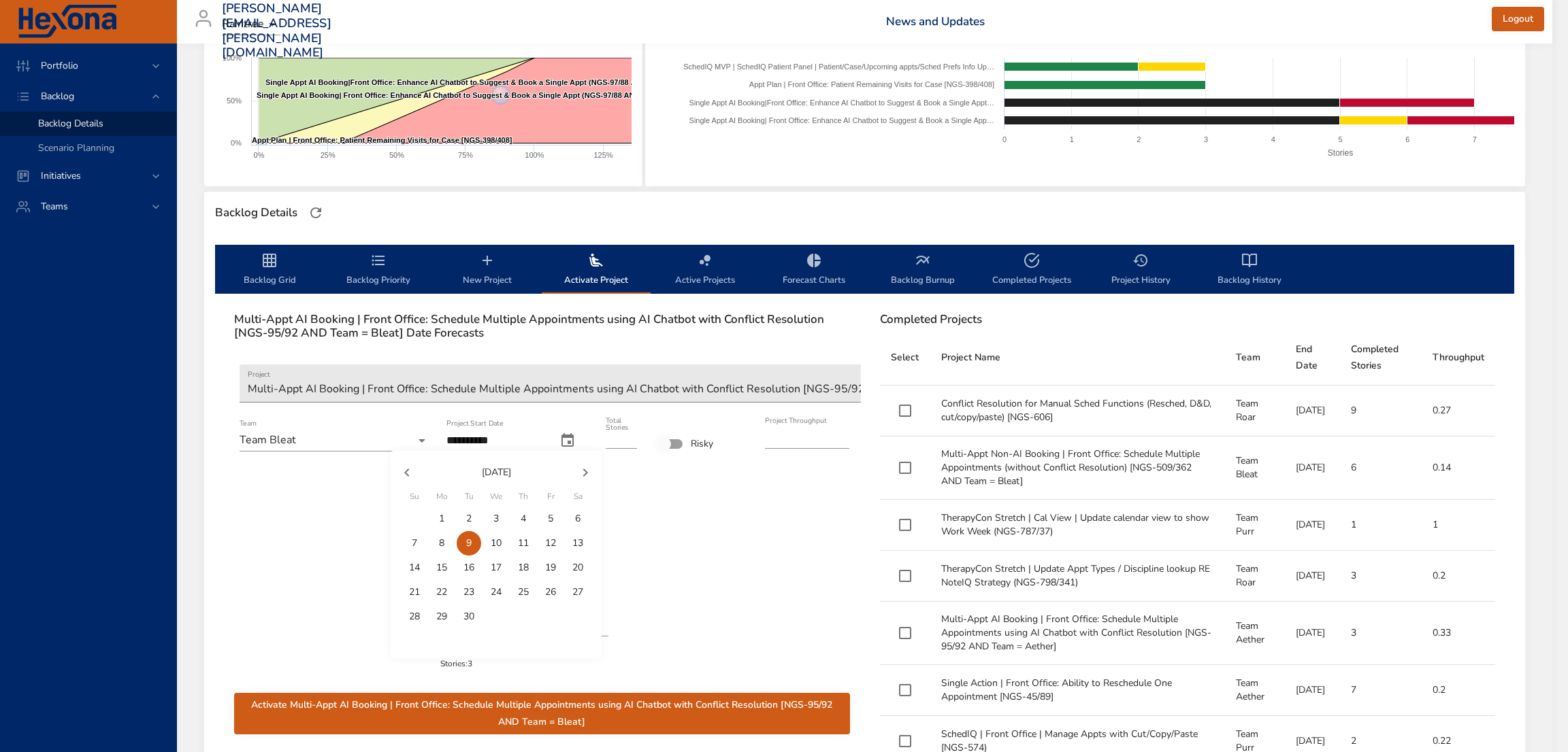
click at [409, 469] on icon "button" at bounding box center [407, 473] width 5 height 8
click at [520, 550] on p "7" at bounding box center [523, 544] width 6 height 13
type input "**********"
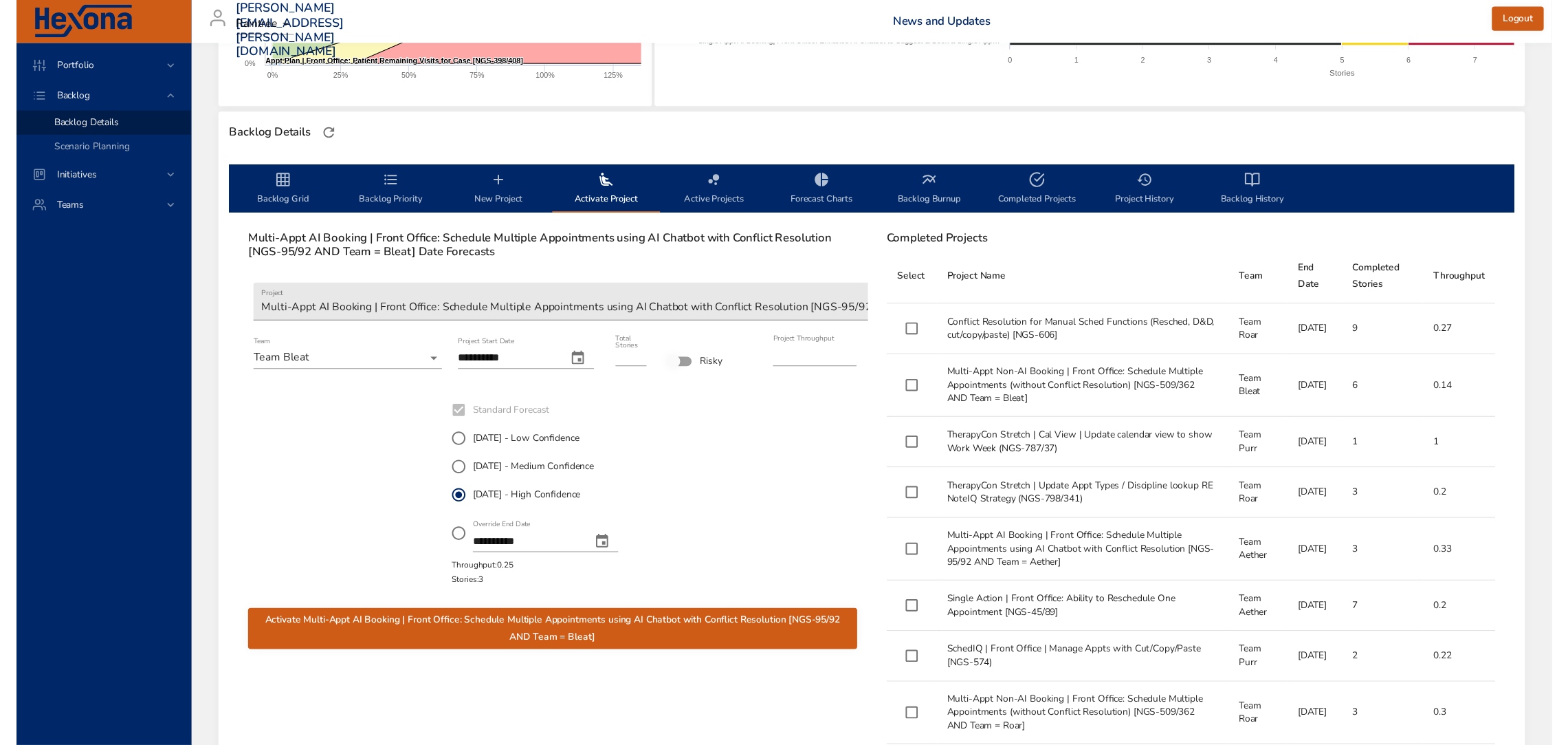
scroll to position [309, 0]
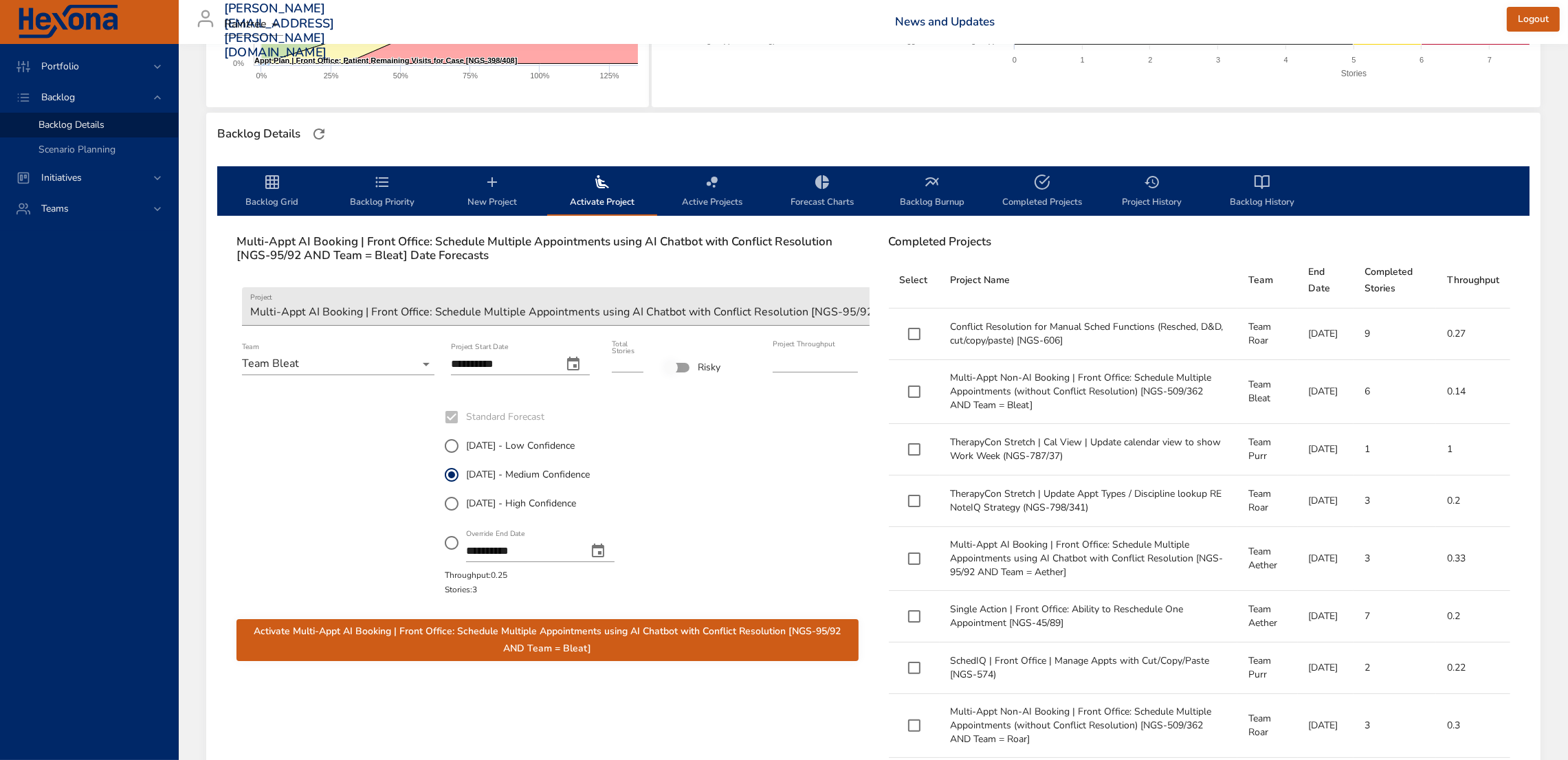
click at [700, 625] on span "Activate Multi-Appt AI Booking | Front Office: Schedule Multiple Appointments u…" at bounding box center [548, 640] width 600 height 34
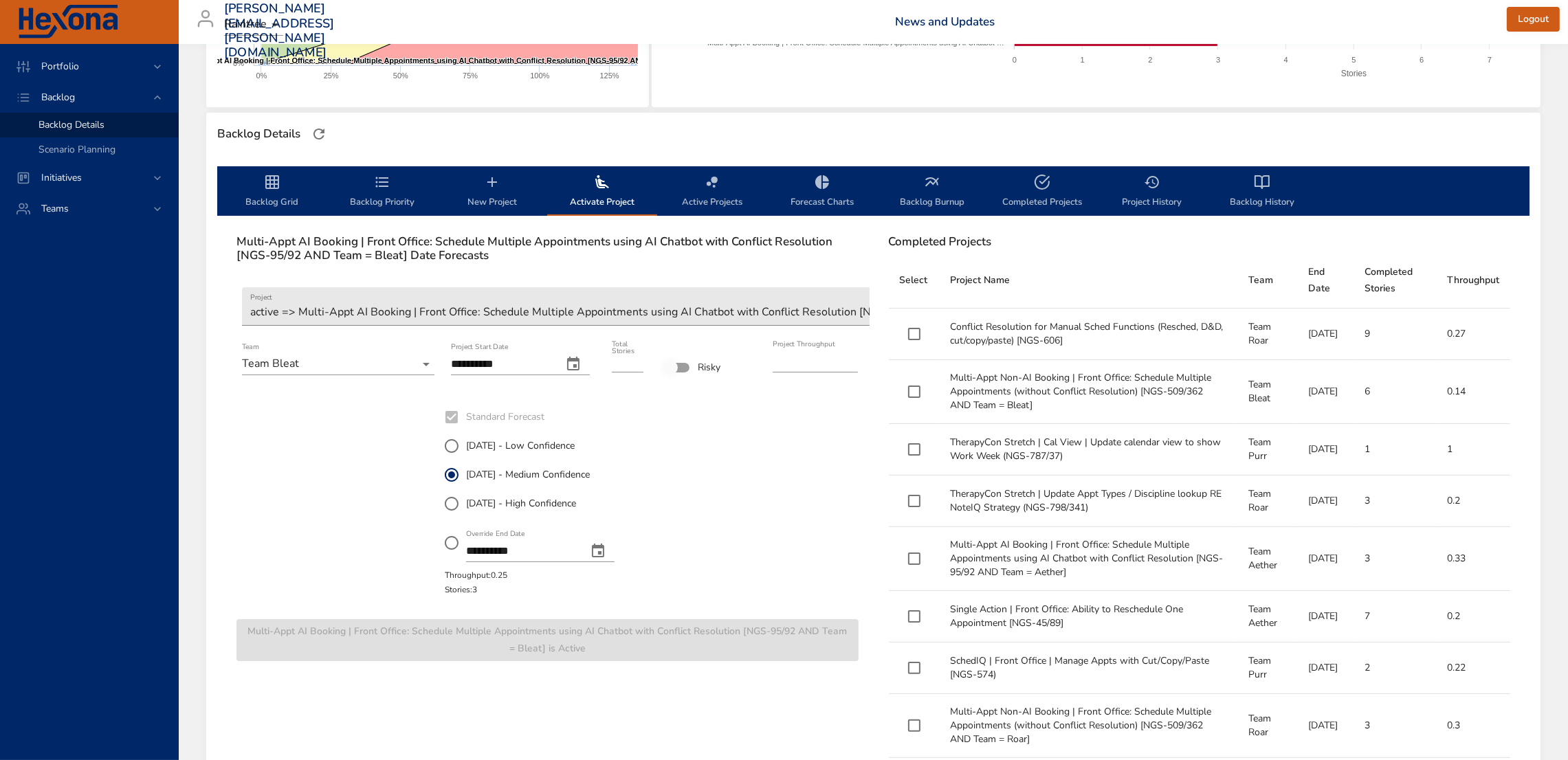
click at [270, 178] on icon "backlog-tab" at bounding box center [272, 182] width 13 height 13
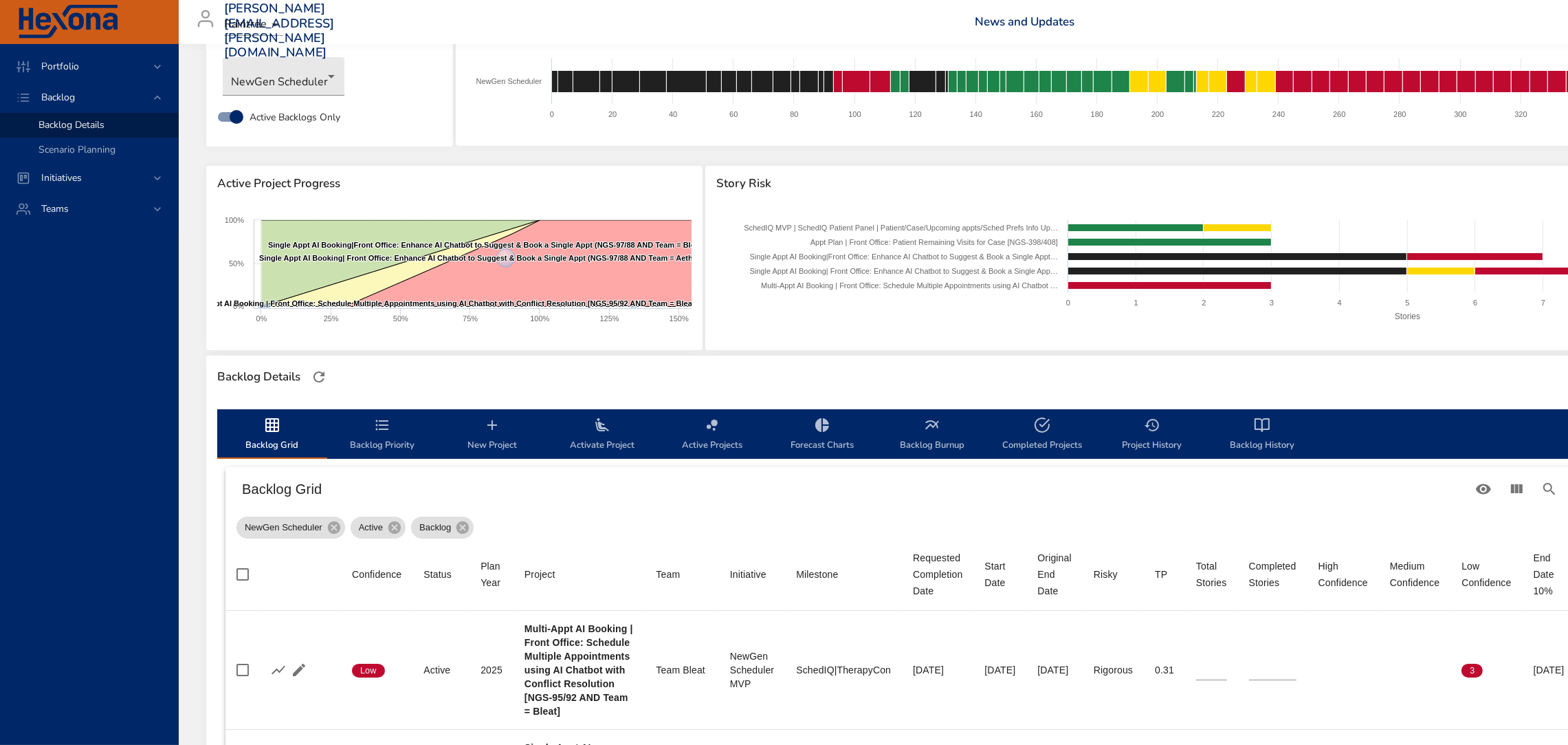
scroll to position [0, 0]
